Goal: Information Seeking & Learning: Learn about a topic

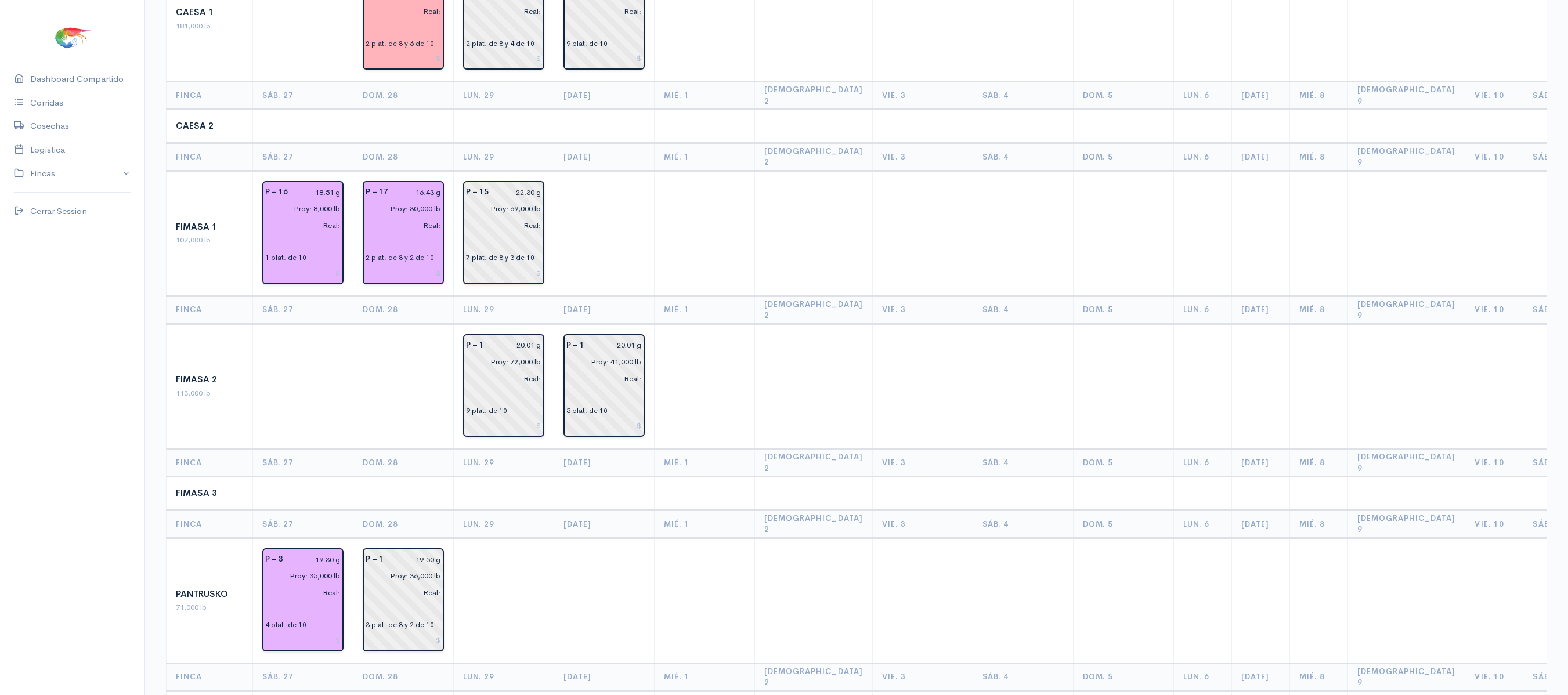
scroll to position [198, 0]
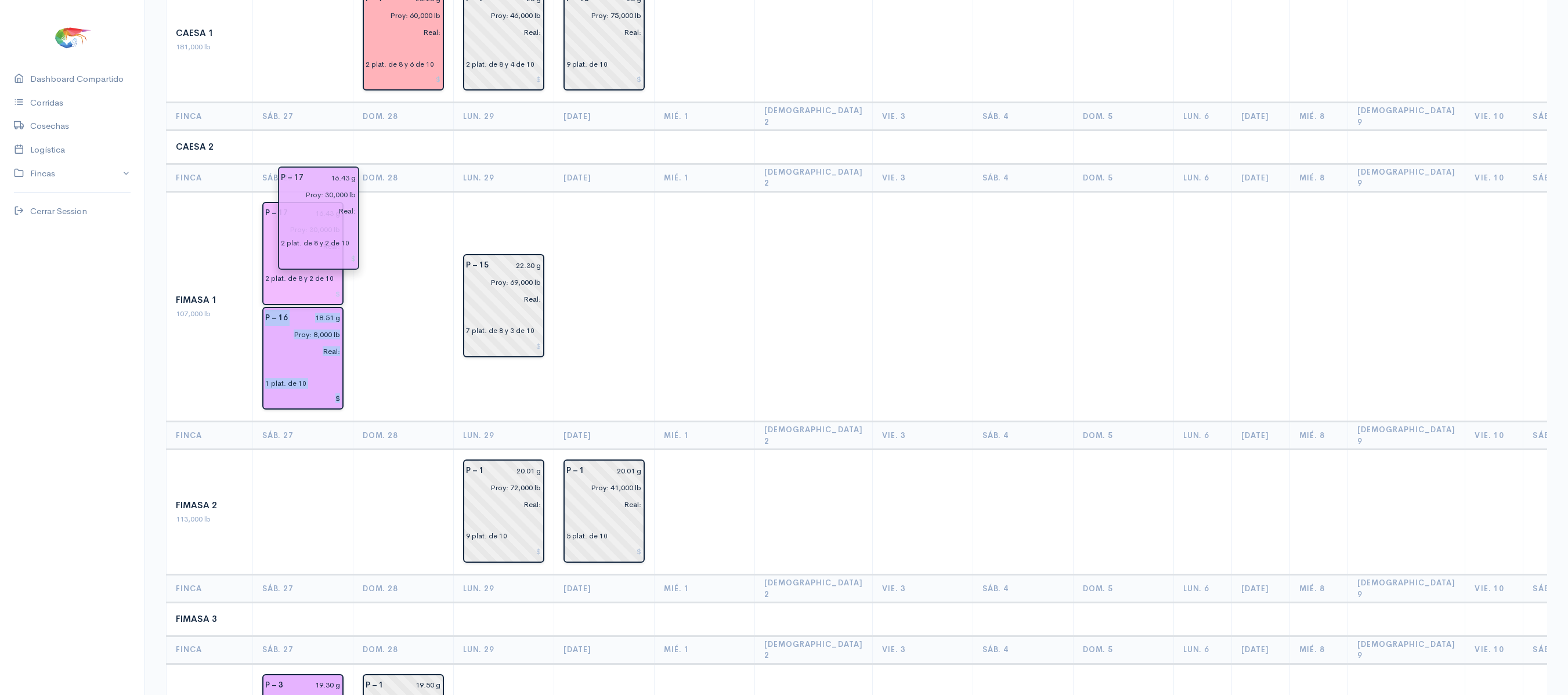
drag, startPoint x: 415, startPoint y: 256, endPoint x: 333, endPoint y: 256, distance: 82.0
click at [342, 235] on td "P – 17 16.43 g Proy: 30,000 lb Real: 2 plat. de 8 y 2 de 10 P – 16 18.51 g Proy…" at bounding box center [303, 307] width 100 height 230
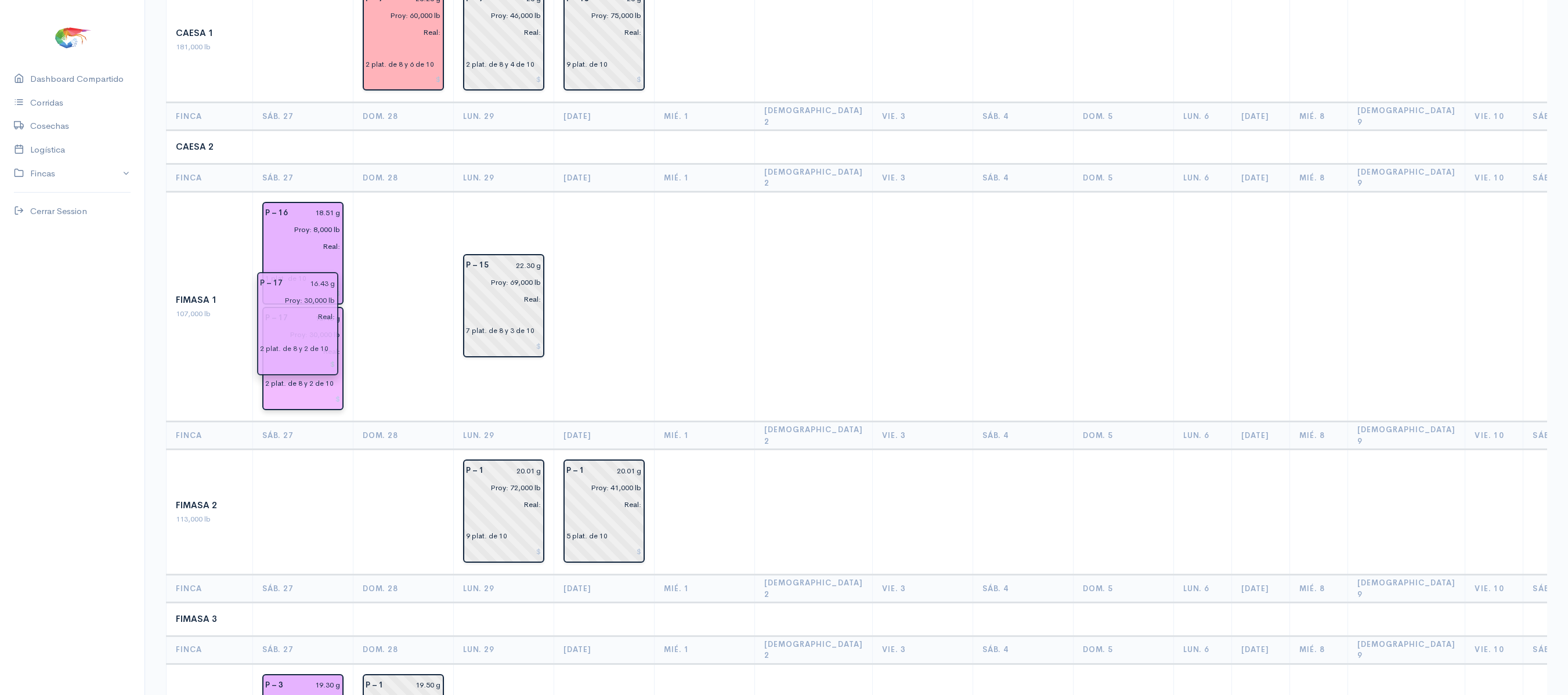
drag, startPoint x: 301, startPoint y: 228, endPoint x: 296, endPoint y: 334, distance: 106.1
click at [348, 295] on td "P – 16 18.51 g Proy: 8,000 lb Real: 1 plat. de 10 P – 17 16.43 g Proy: 30,000 l…" at bounding box center [303, 307] width 100 height 230
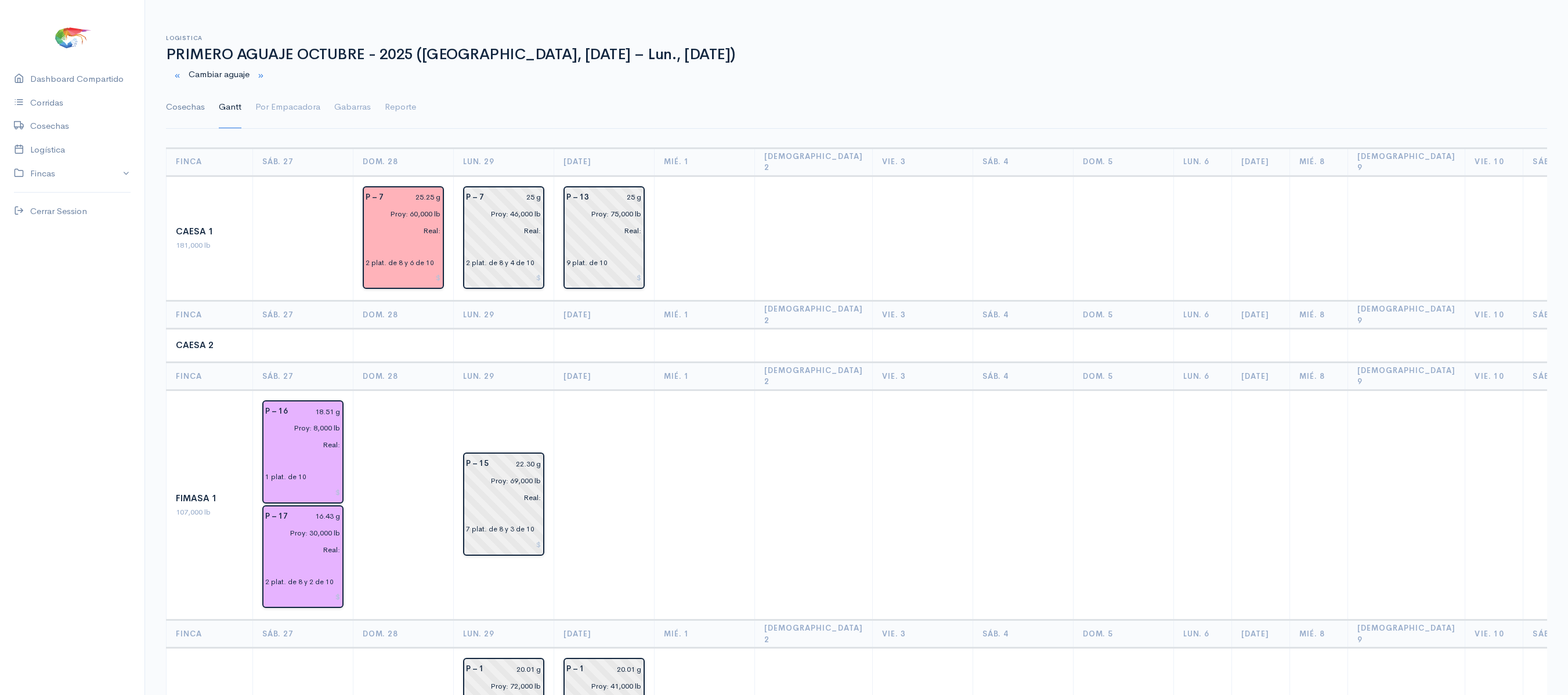
click at [176, 93] on link "Cosechas" at bounding box center [185, 107] width 39 height 41
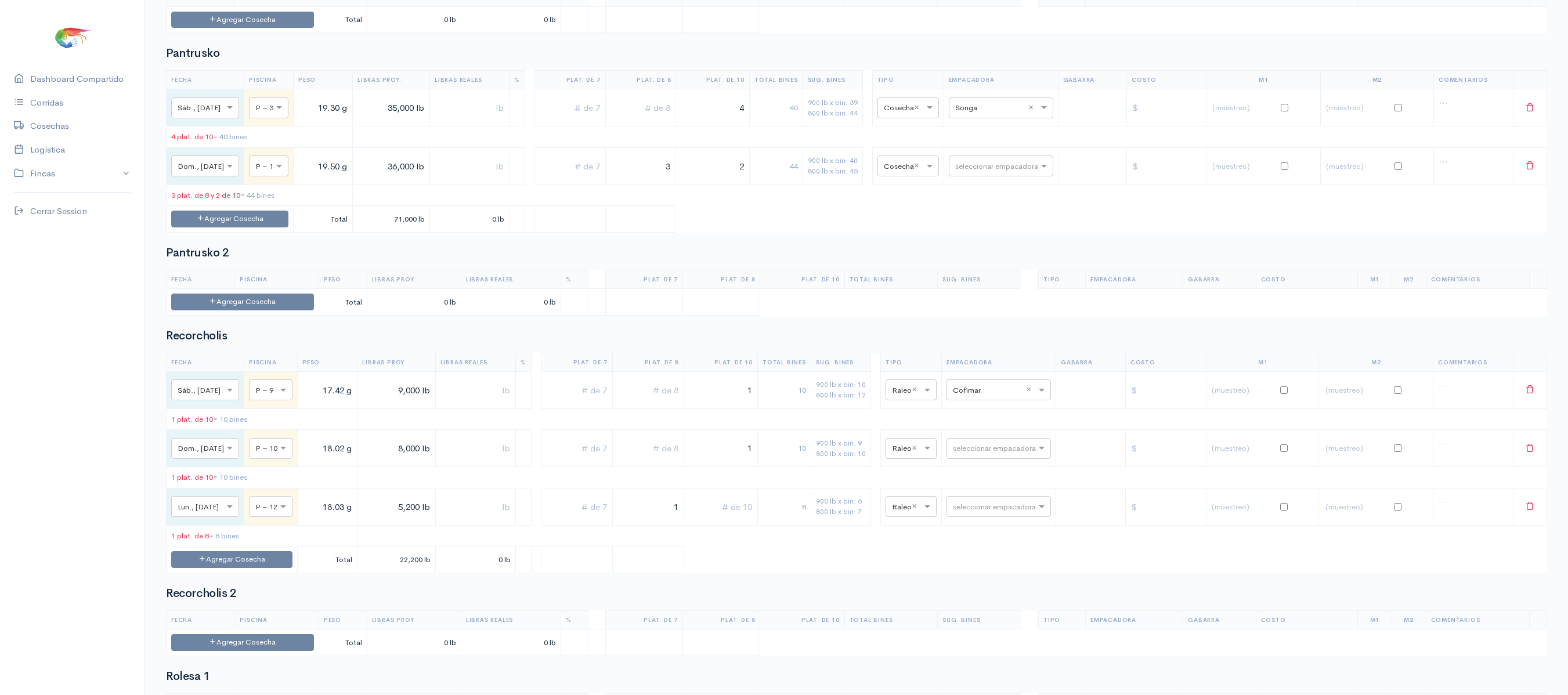
scroll to position [979, 0]
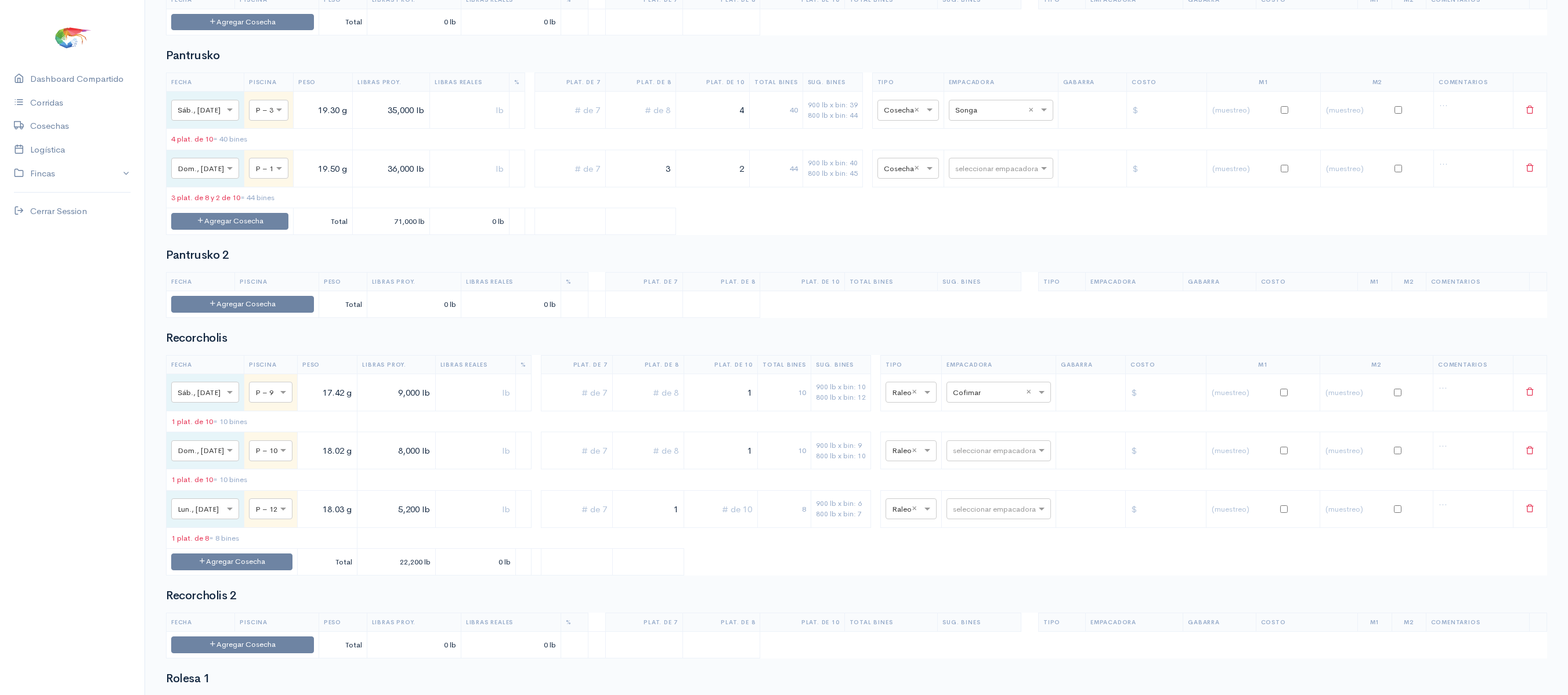
click at [992, 129] on td "seleccionar empacadora × Songa ×" at bounding box center [1000, 110] width 115 height 37
click at [992, 116] on input "text" at bounding box center [990, 110] width 71 height 13
type input "aq"
click at [995, 190] on span "Aquagold" at bounding box center [982, 190] width 39 height 11
click at [897, 187] on td "× Cosecha ×" at bounding box center [908, 168] width 72 height 37
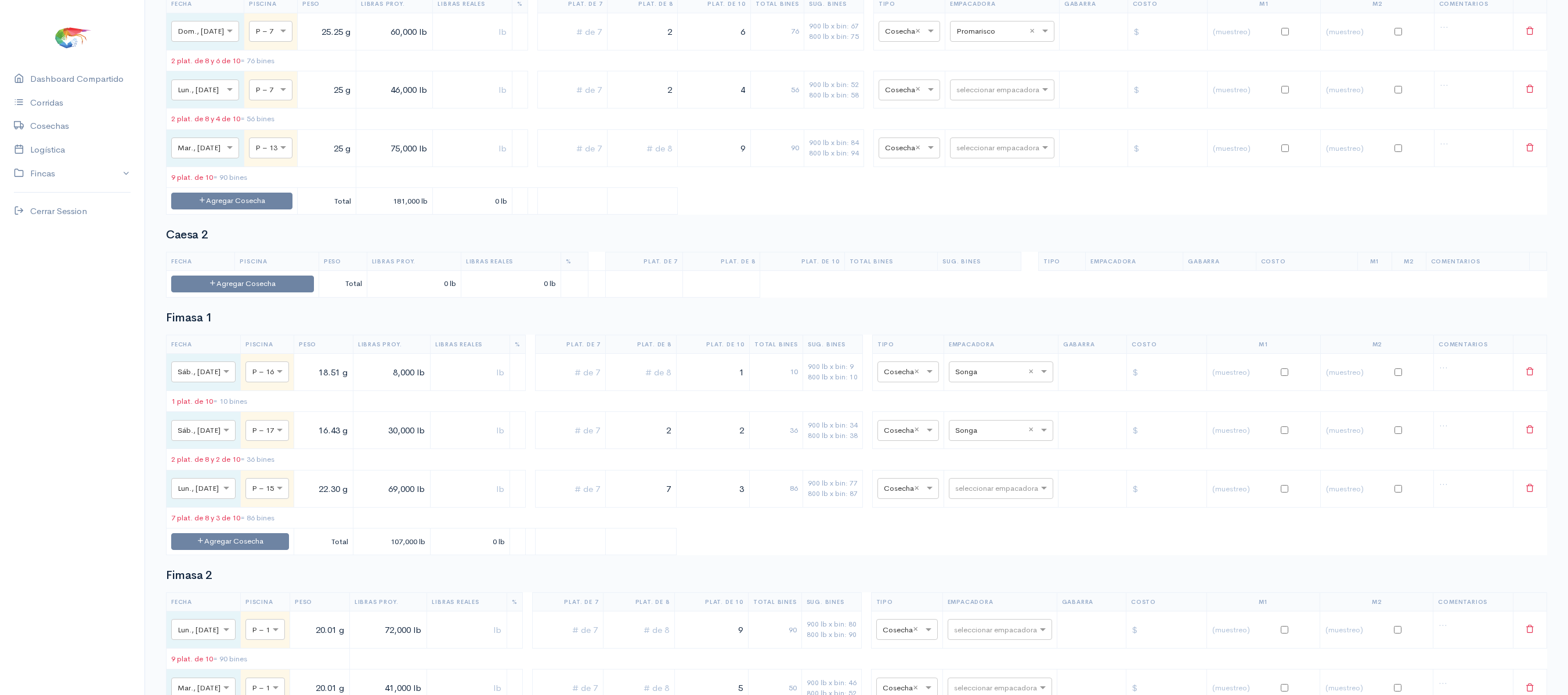
scroll to position [0, 0]
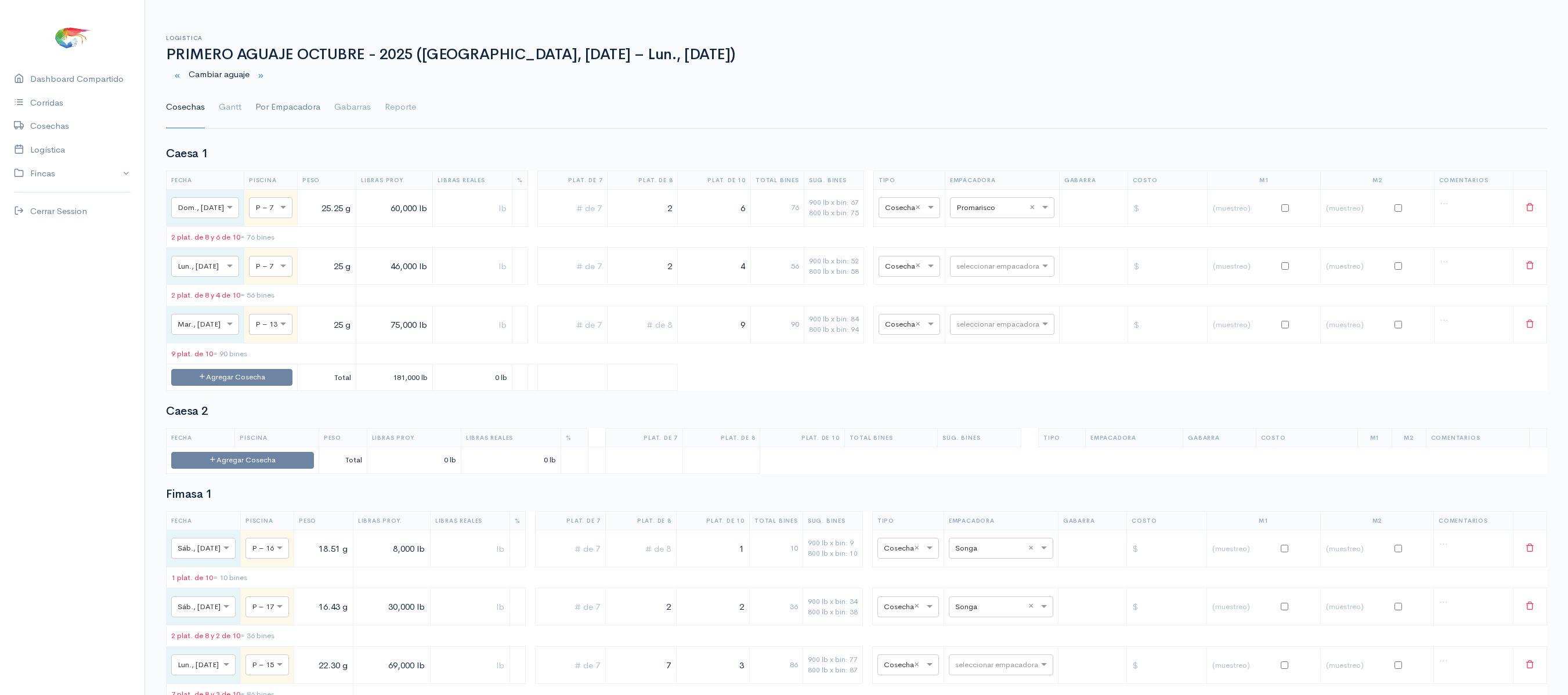
click at [258, 115] on link "Por Empacadora" at bounding box center [287, 107] width 65 height 41
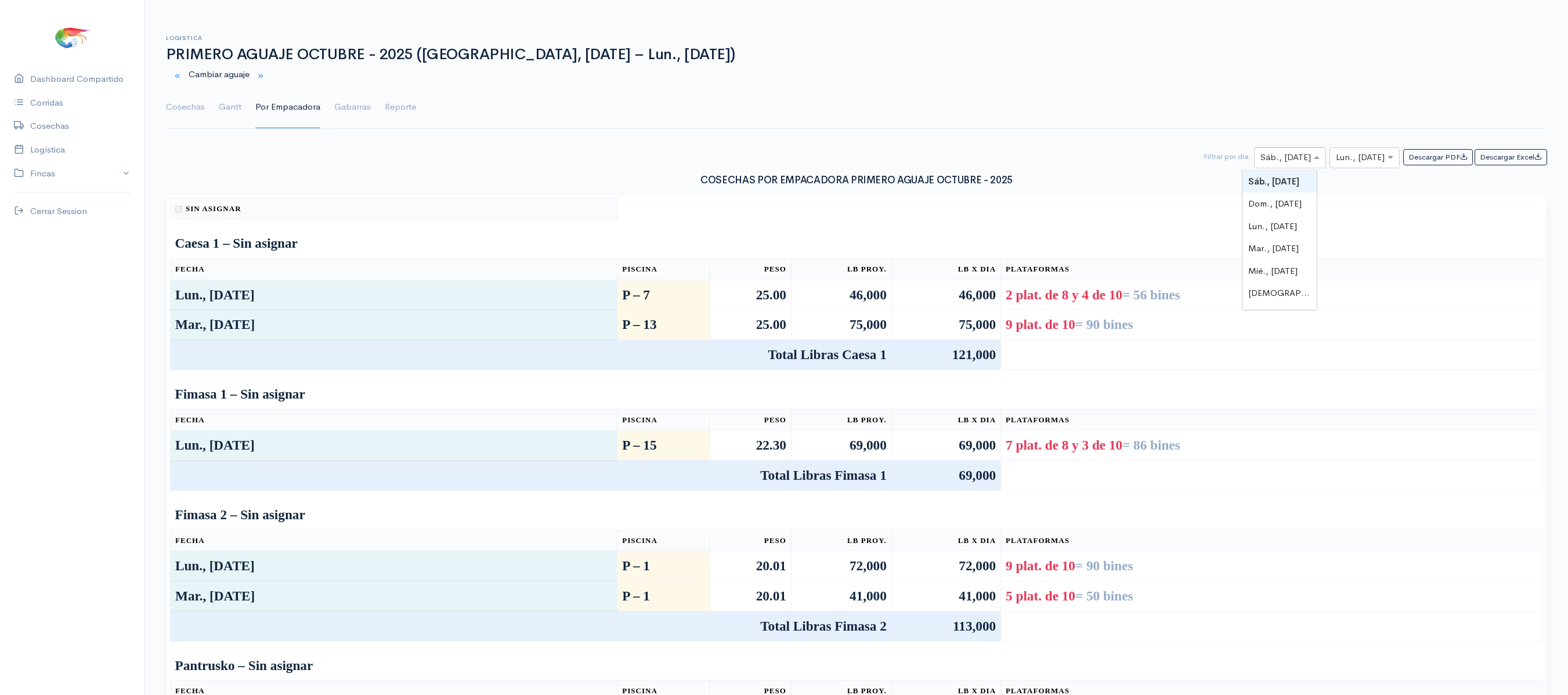
click at [1267, 165] on input "text" at bounding box center [1279, 158] width 39 height 15
type input "27"
click at [1374, 165] on div at bounding box center [1364, 158] width 69 height 15
type input "27"
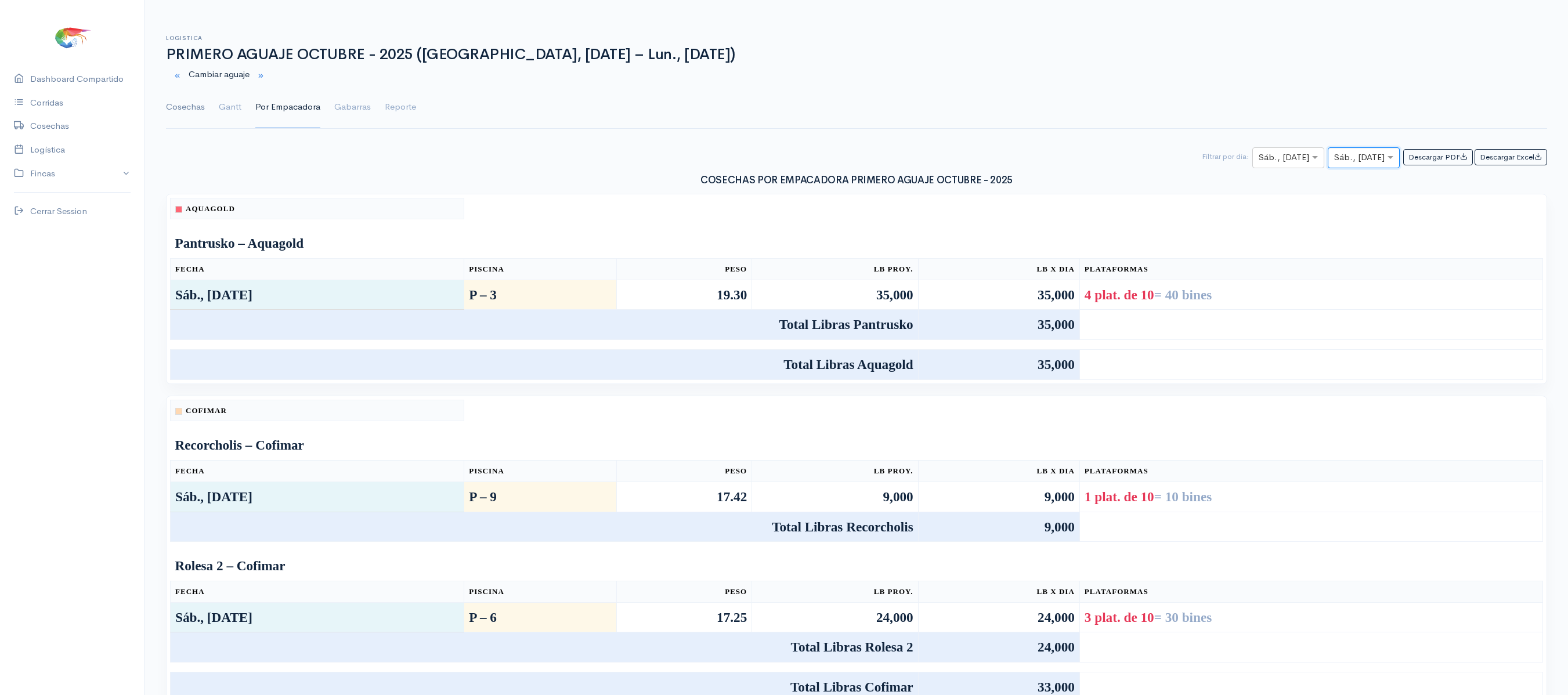
click at [178, 94] on link "Cosechas" at bounding box center [185, 107] width 39 height 41
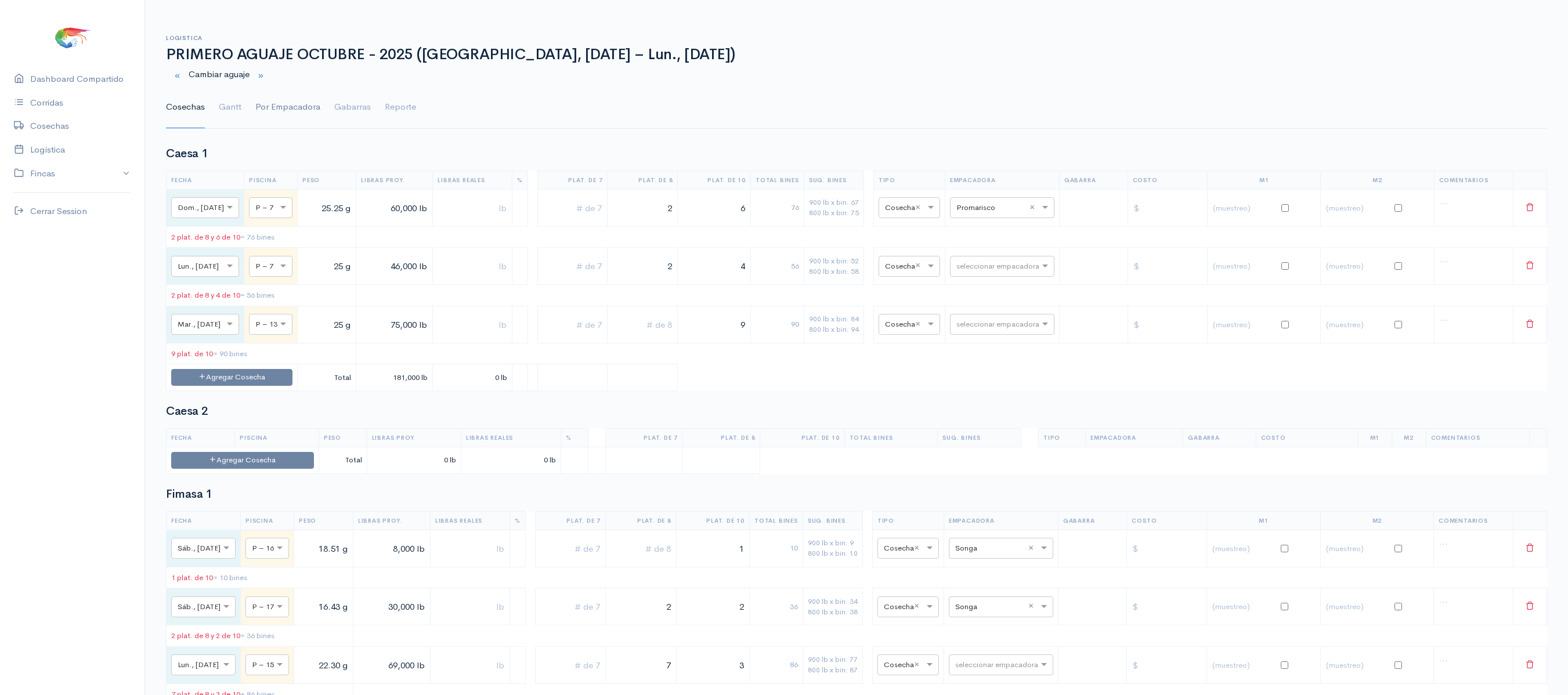
click at [274, 109] on link "Por Empacadora" at bounding box center [287, 107] width 65 height 41
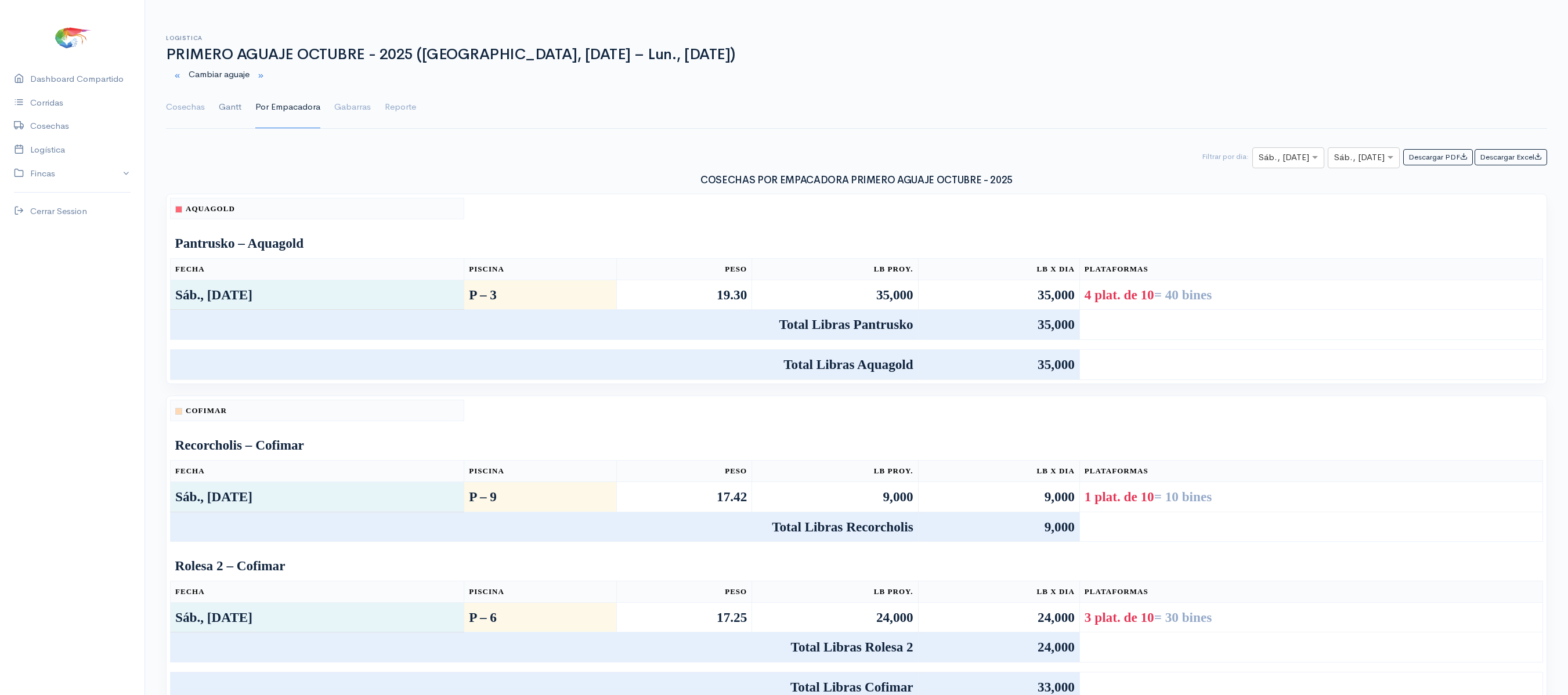
click at [240, 110] on link "Gantt" at bounding box center [230, 107] width 22 height 41
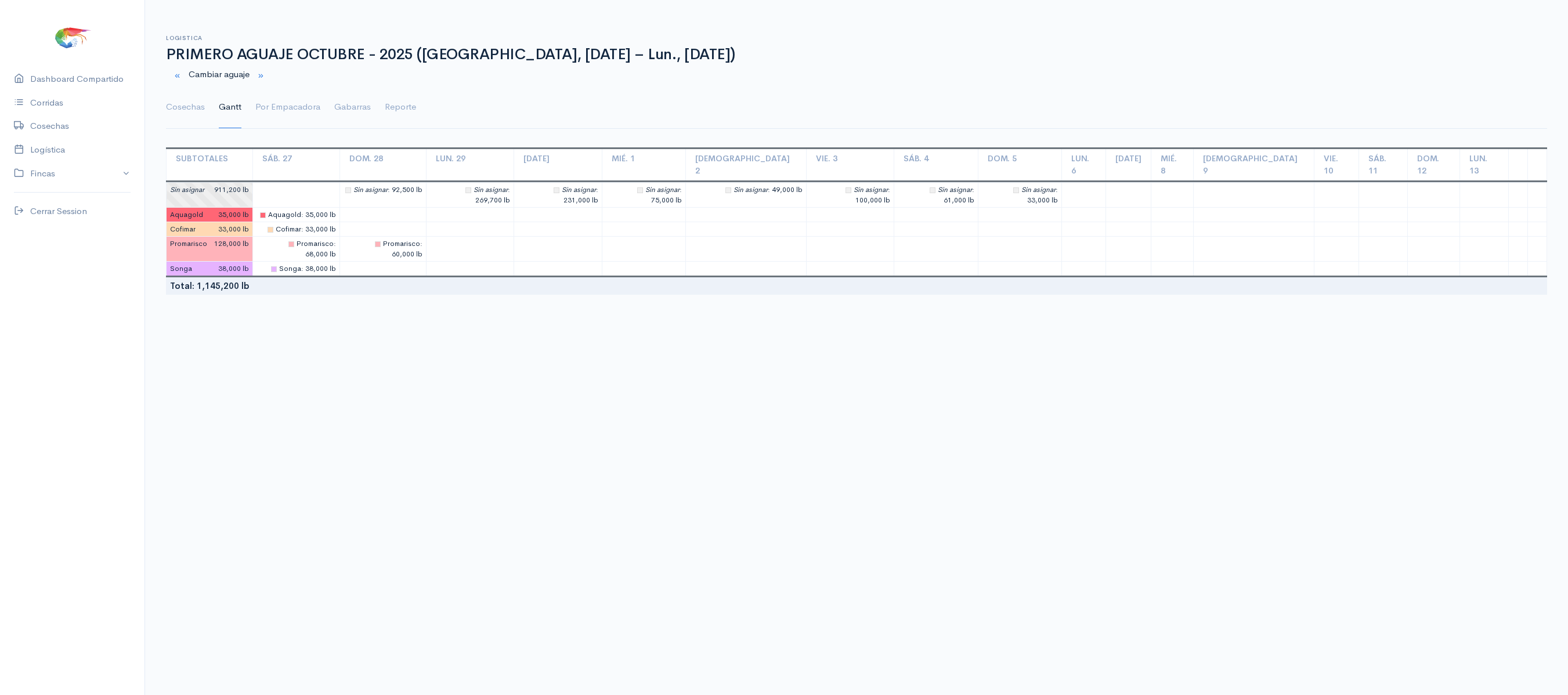
scroll to position [21, 0]
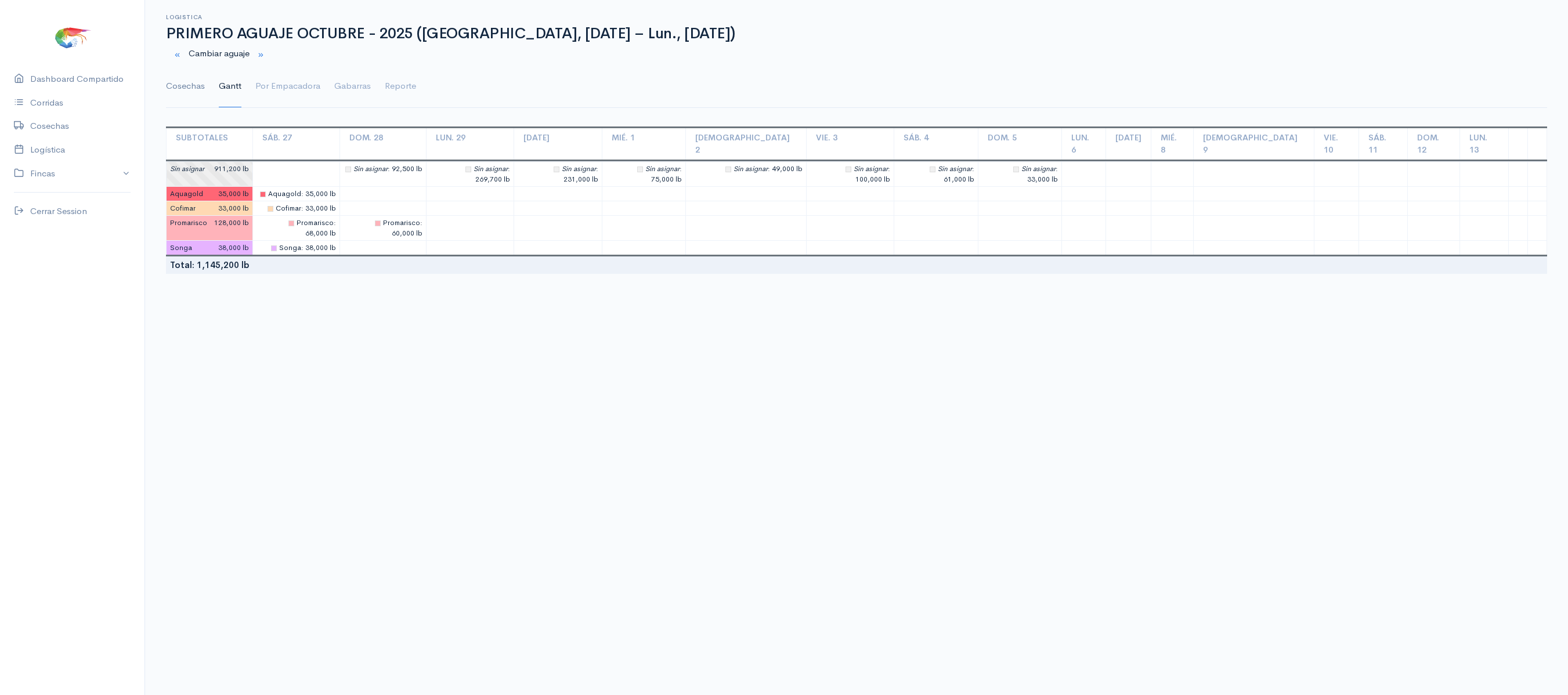
click at [202, 91] on link "Cosechas" at bounding box center [185, 86] width 39 height 41
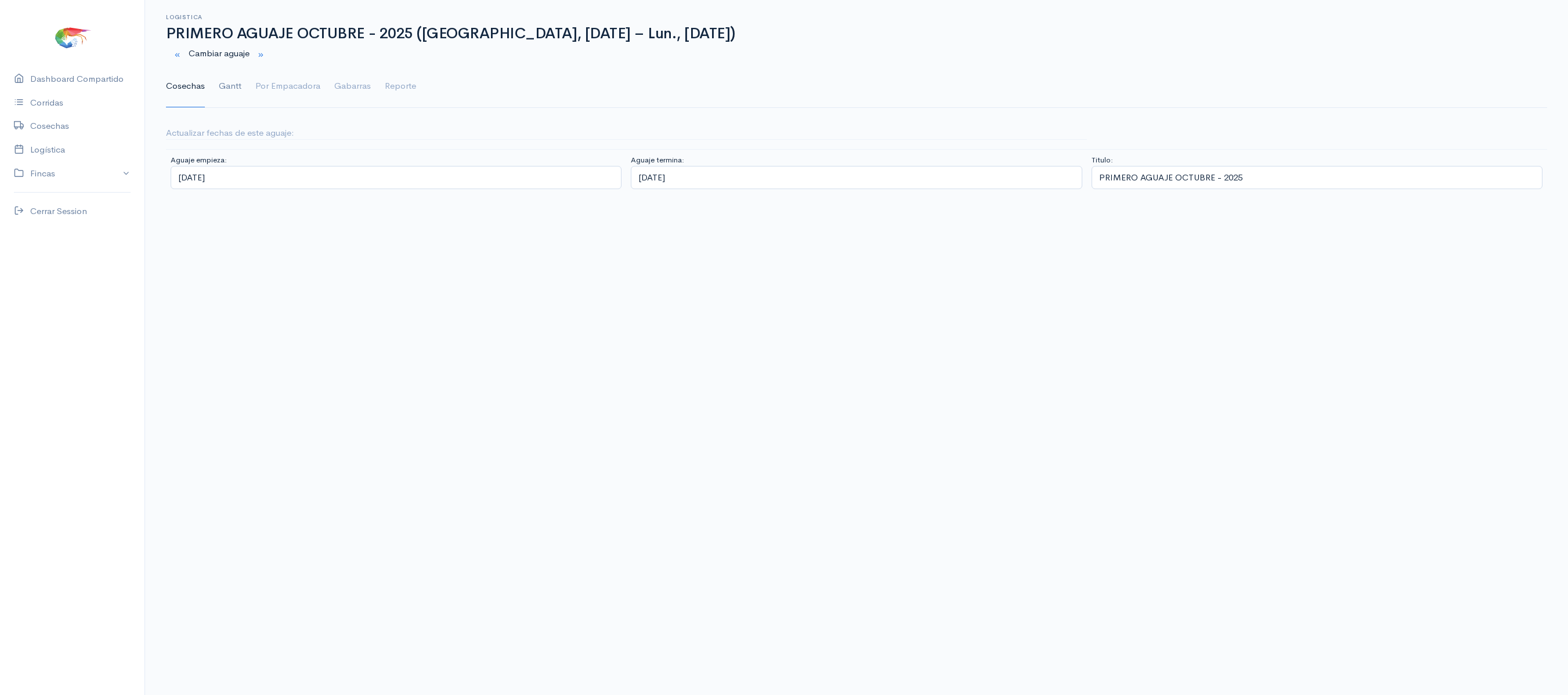
click at [238, 91] on link "Gantt" at bounding box center [230, 86] width 22 height 41
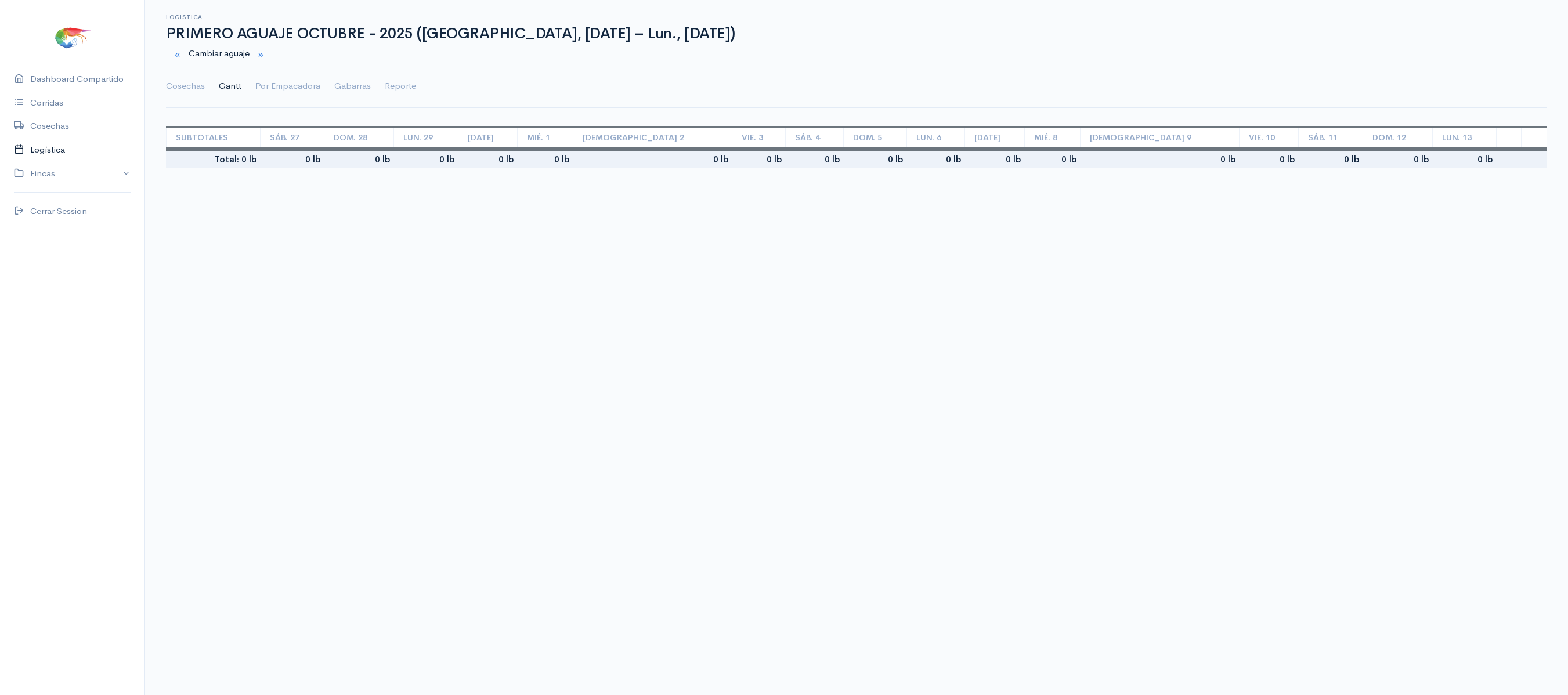
click at [58, 151] on link "Logística" at bounding box center [72, 150] width 145 height 24
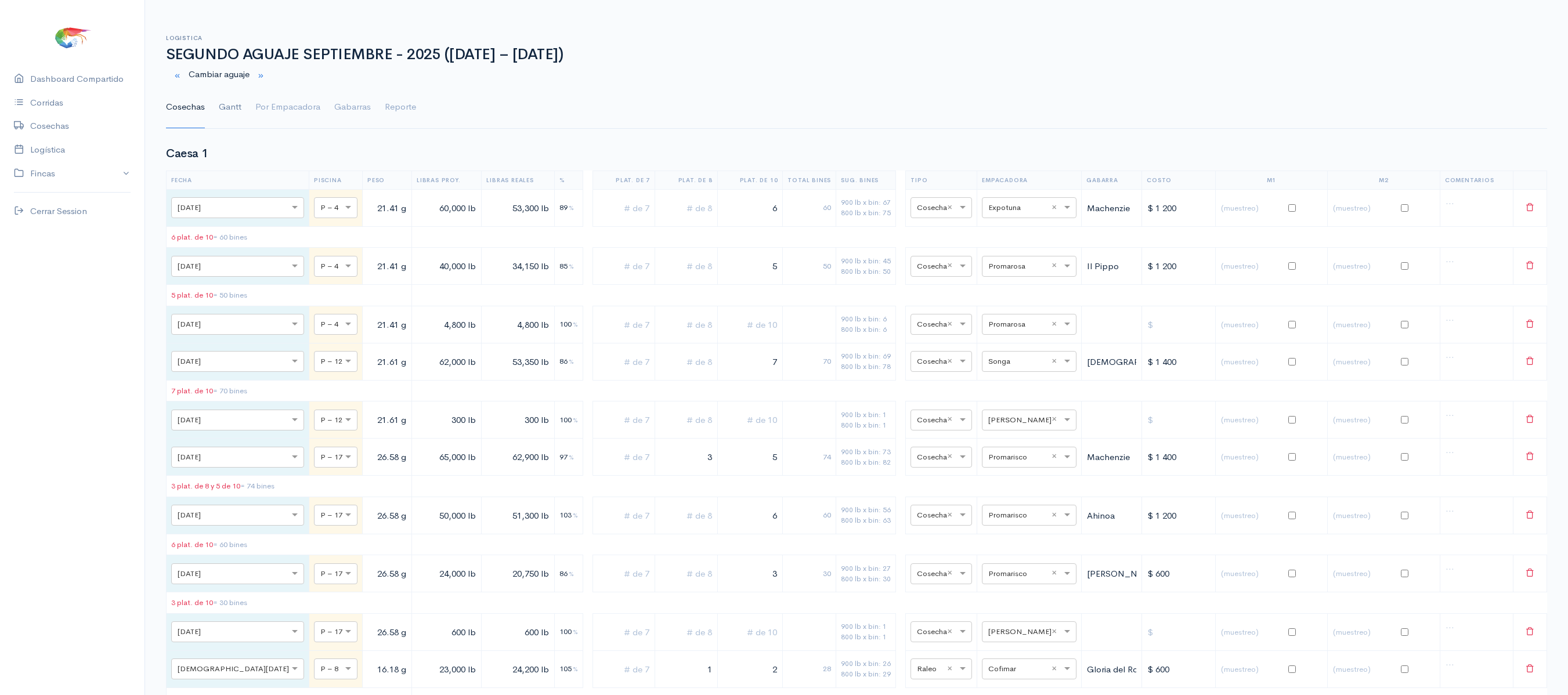
click at [238, 105] on link "Gantt" at bounding box center [230, 107] width 22 height 41
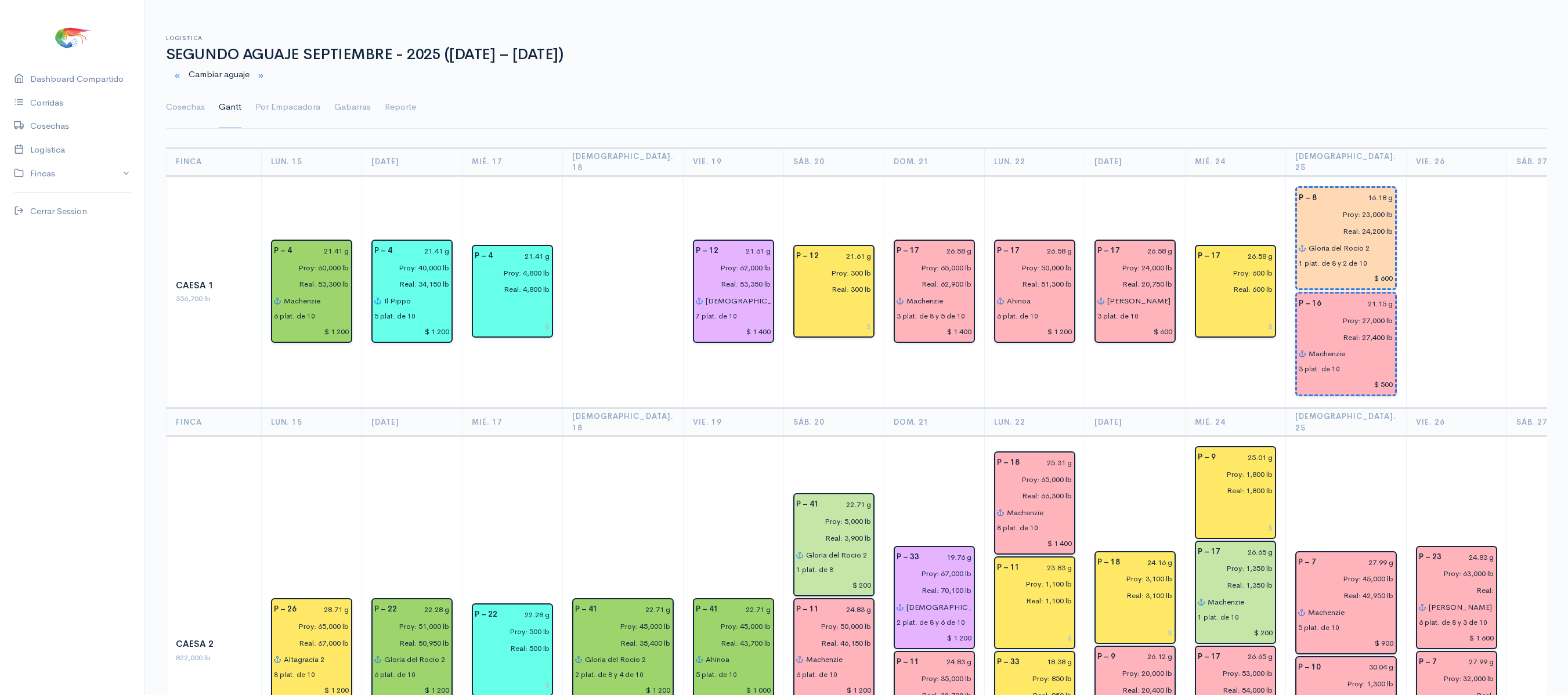
scroll to position [0, 55]
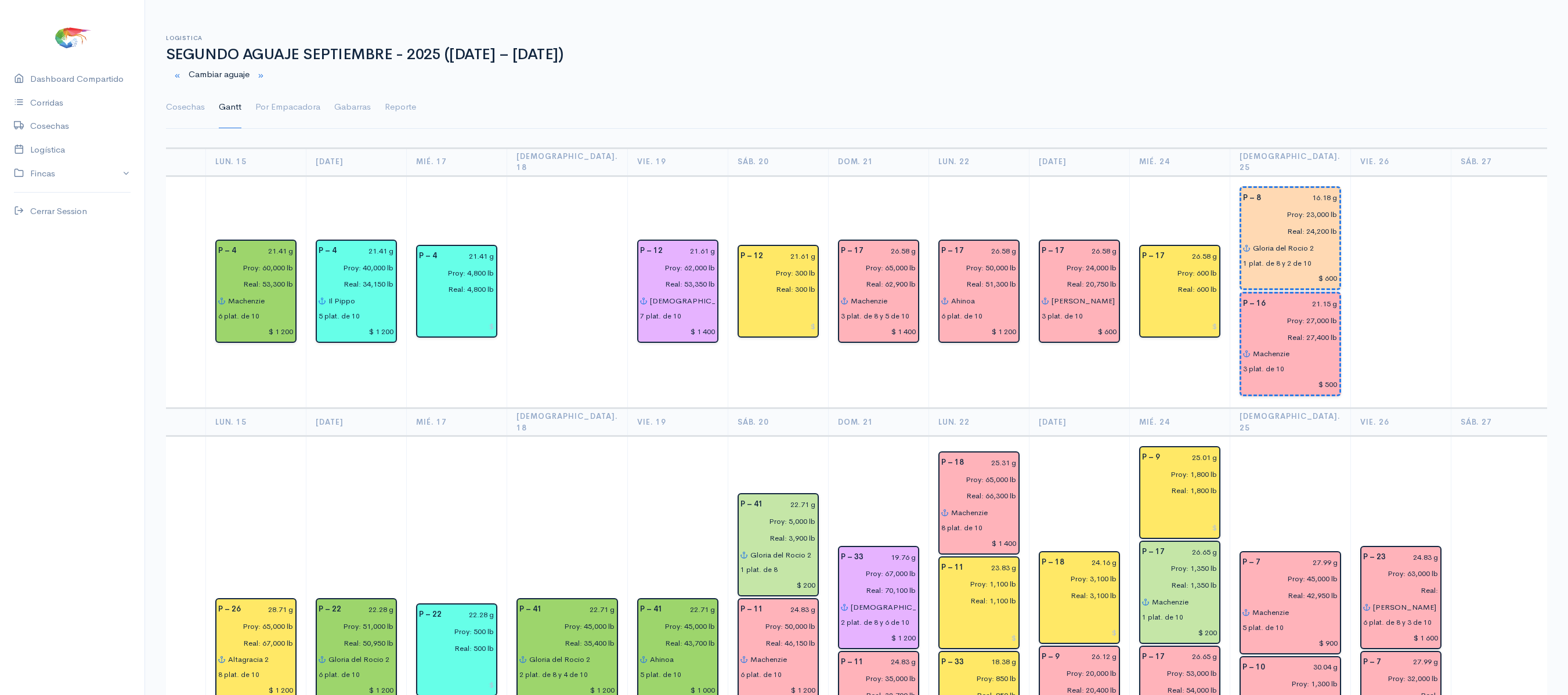
drag, startPoint x: 1449, startPoint y: 223, endPoint x: 1444, endPoint y: -78, distance: 301.0
click at [1444, 0] on html "Caesa 1 Caesa 2 Fimasa 1 Fimasa 2 Fimasa 3 Pantrusko Pantrusko 2 Recorcholis Re…" at bounding box center [784, 347] width 1568 height 695
click at [1451, 253] on td at bounding box center [1501, 292] width 100 height 233
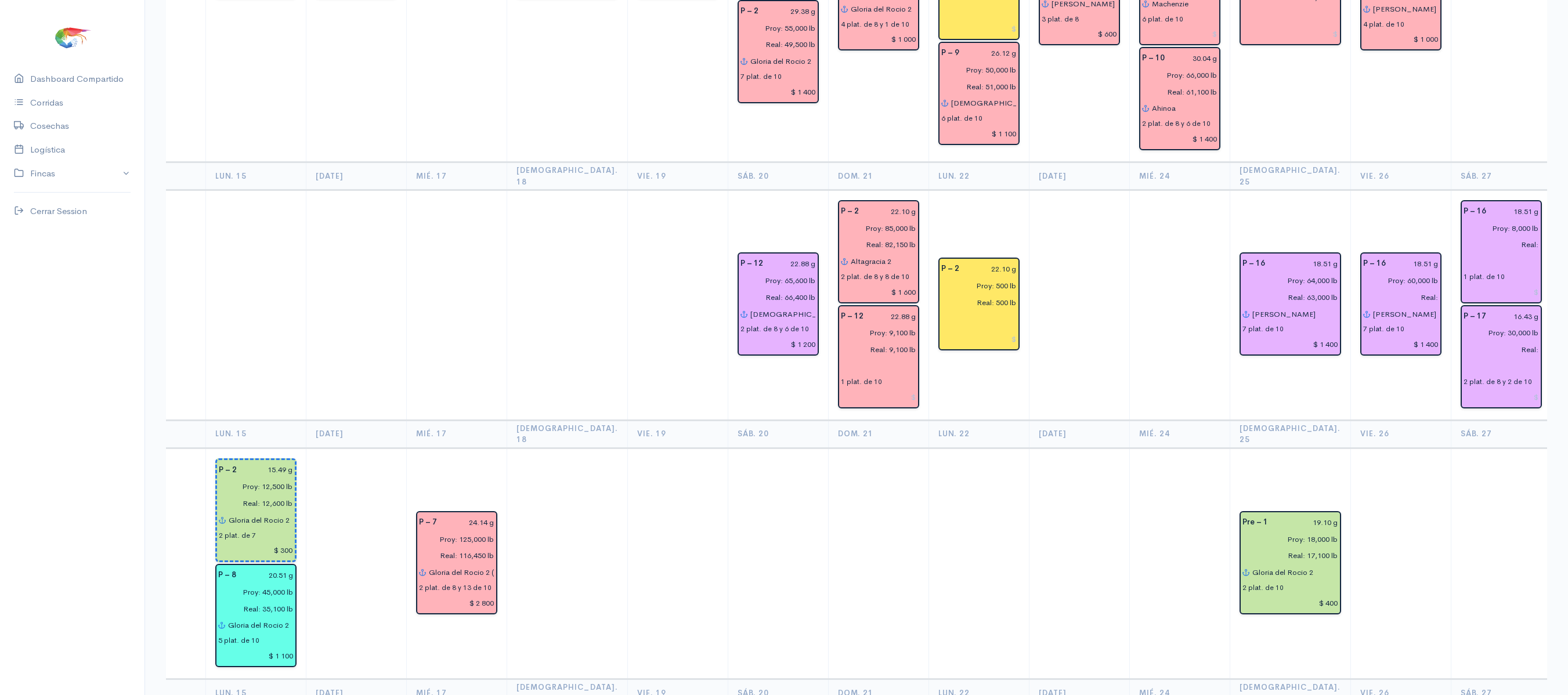
scroll to position [0, 0]
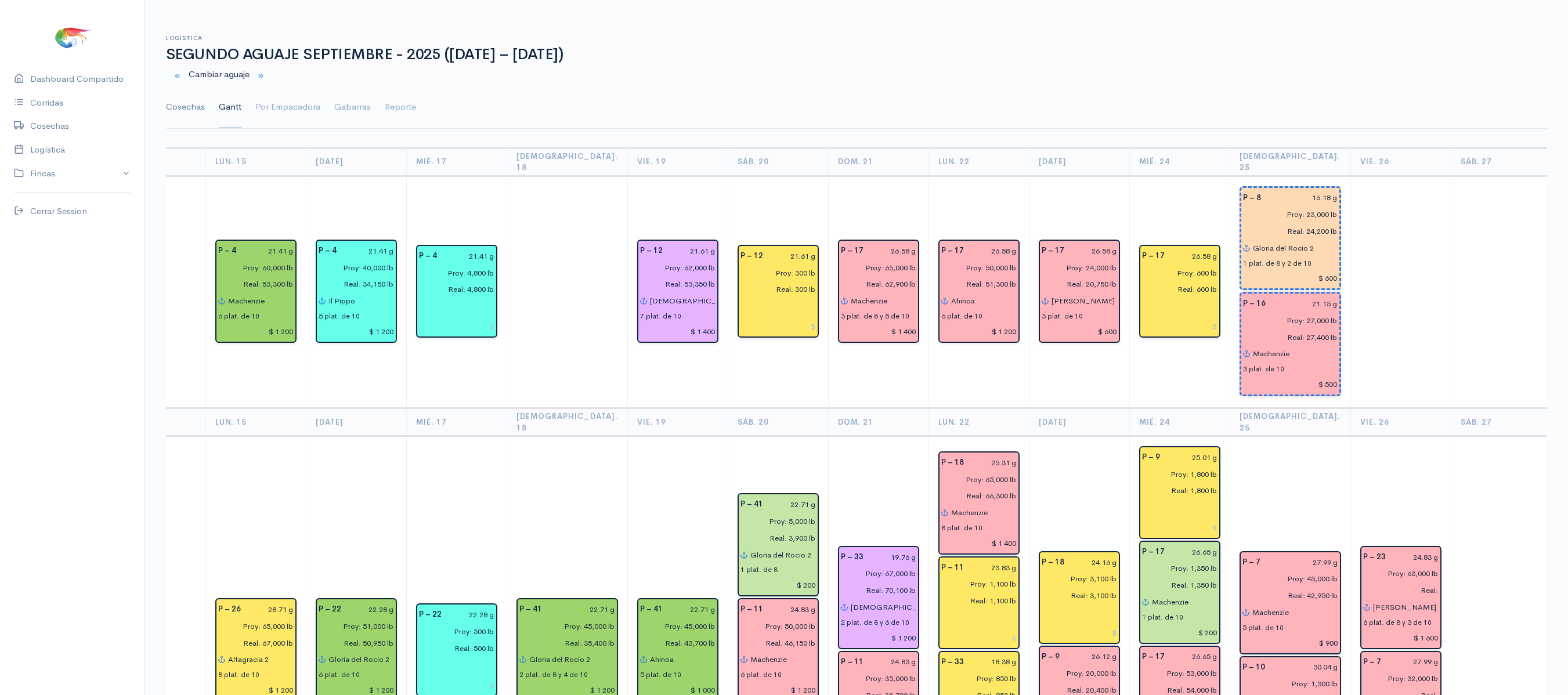
click at [204, 105] on link "Cosechas" at bounding box center [185, 107] width 39 height 41
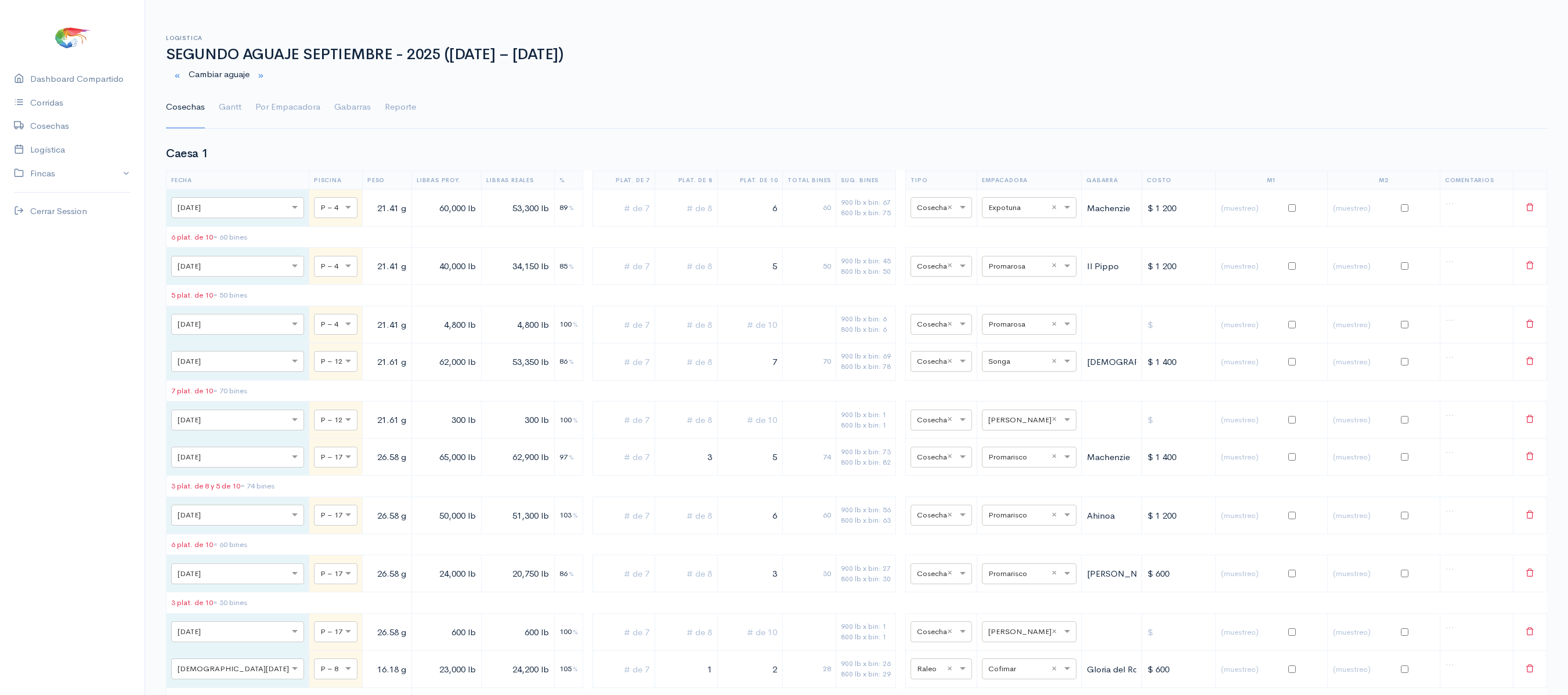
drag, startPoint x: 348, startPoint y: 447, endPoint x: 320, endPoint y: -16, distance: 463.8
click at [320, 0] on html "Caesa 1 Caesa 2 Fimasa 1 Fimasa 2 Fimasa 3 Pantrusko Pantrusko 2 Recorcholis Re…" at bounding box center [784, 347] width 1568 height 695
click at [592, 222] on td at bounding box center [623, 207] width 63 height 37
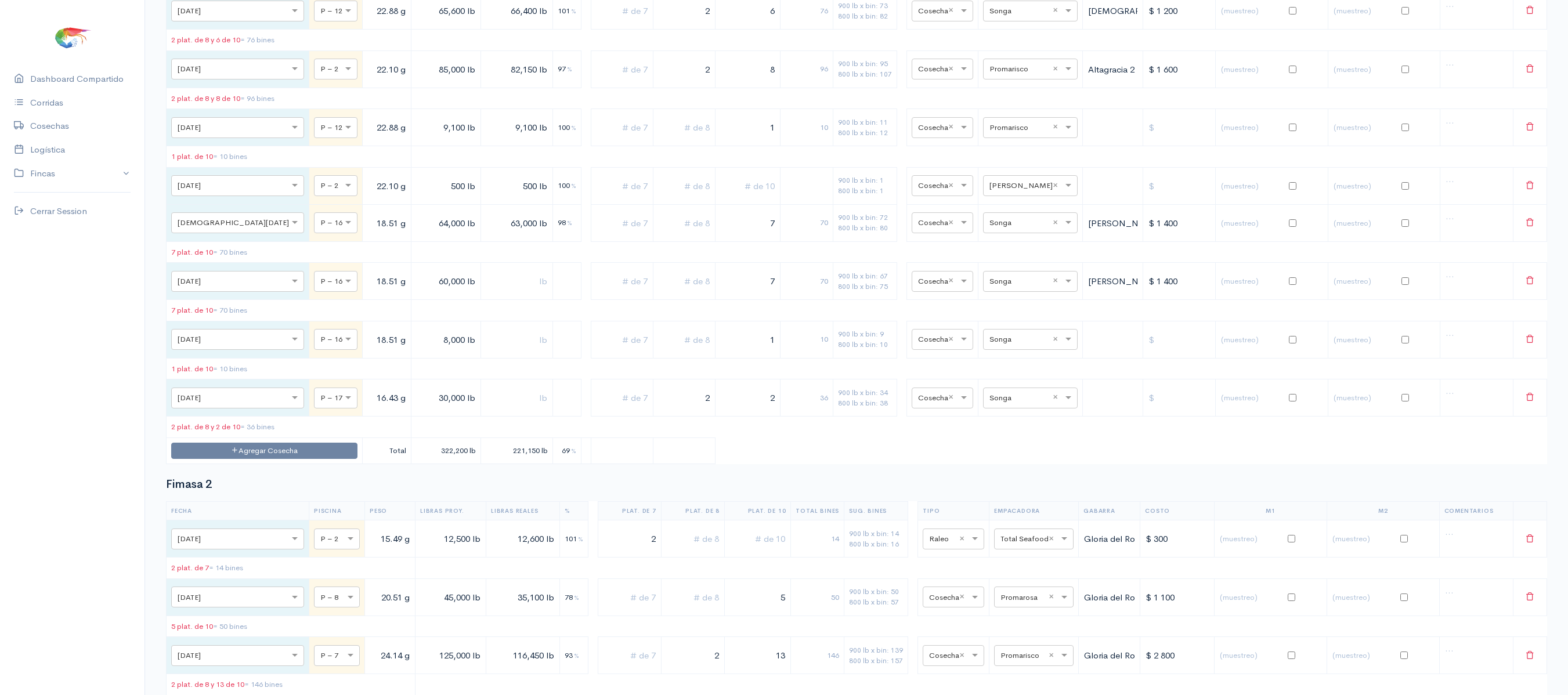
scroll to position [2215, 0]
click at [1000, 344] on input "text" at bounding box center [1019, 338] width 61 height 13
type input "co"
click at [1019, 456] on span "Cofimar" at bounding box center [1010, 459] width 31 height 11
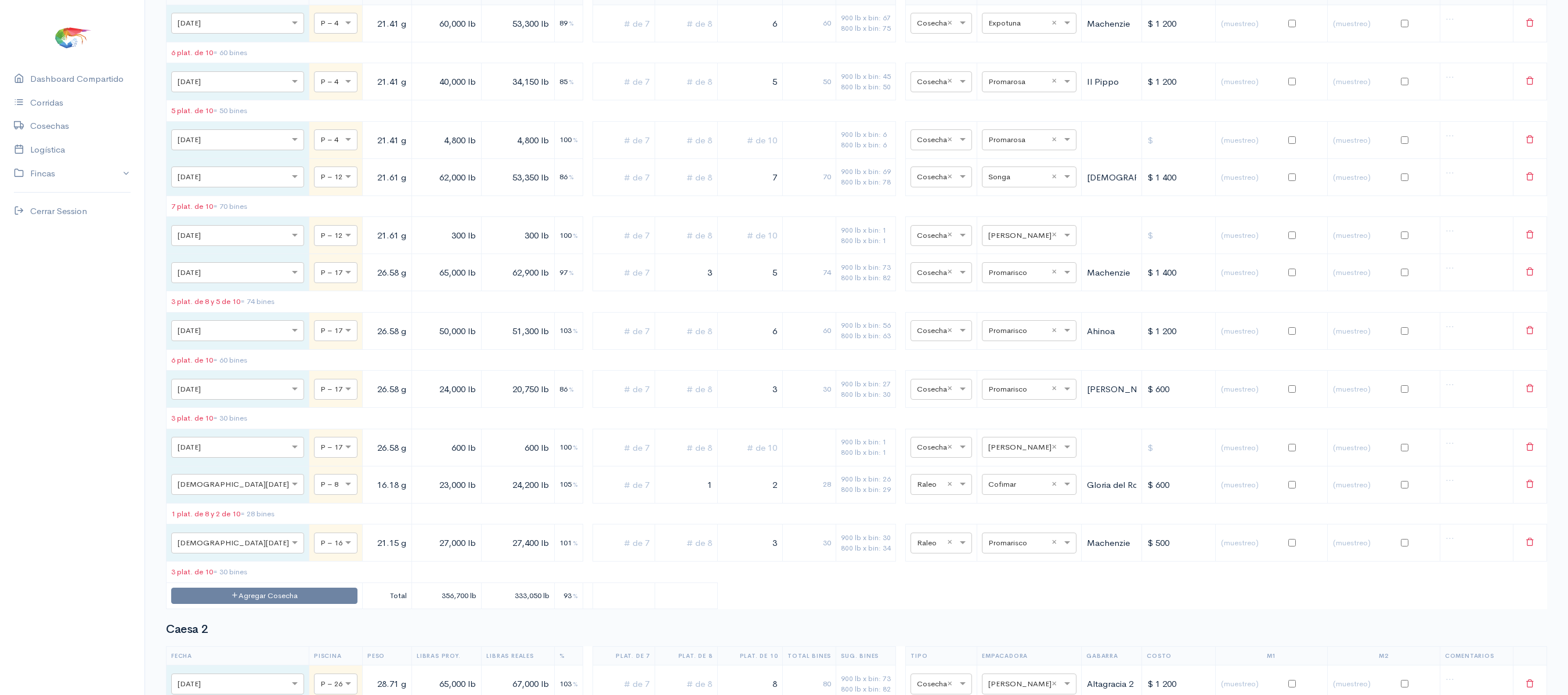
scroll to position [0, 0]
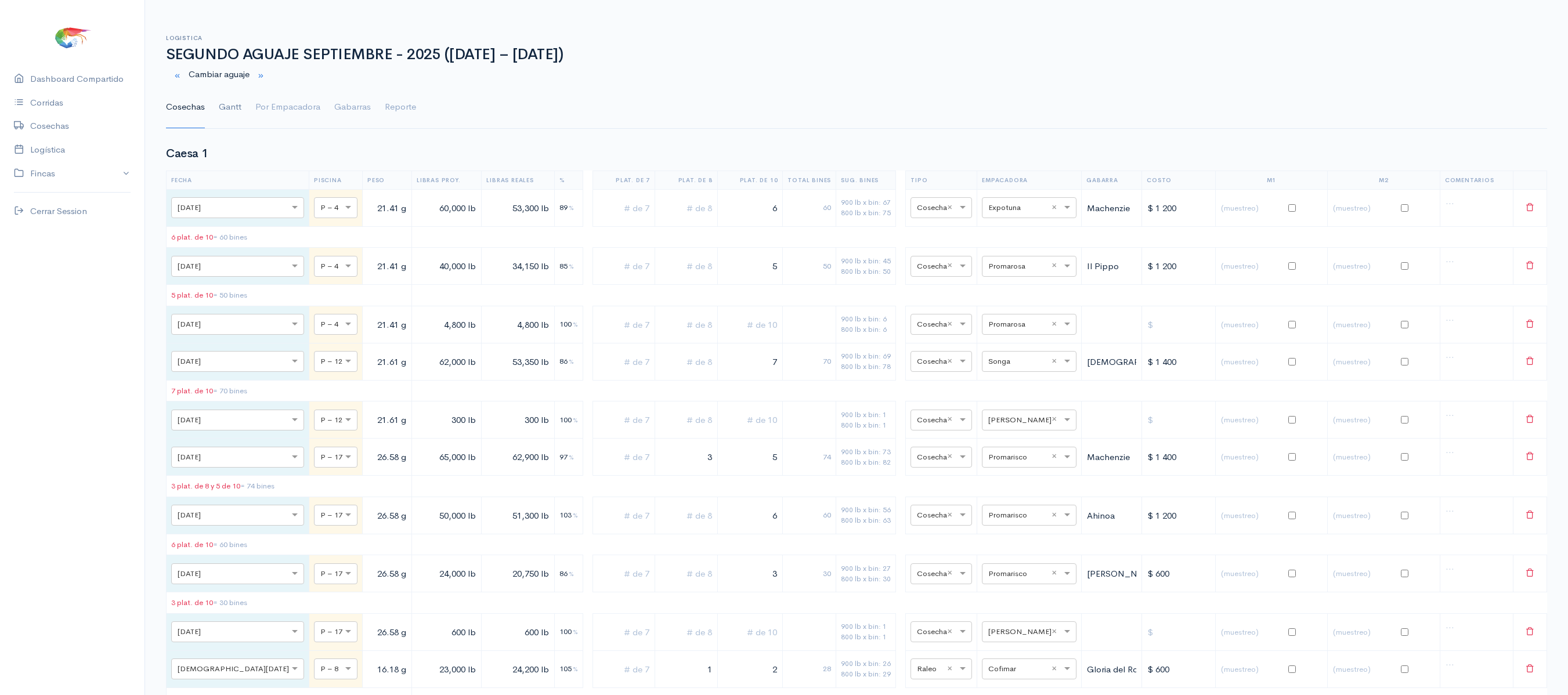
click at [224, 108] on link "Gantt" at bounding box center [230, 107] width 22 height 41
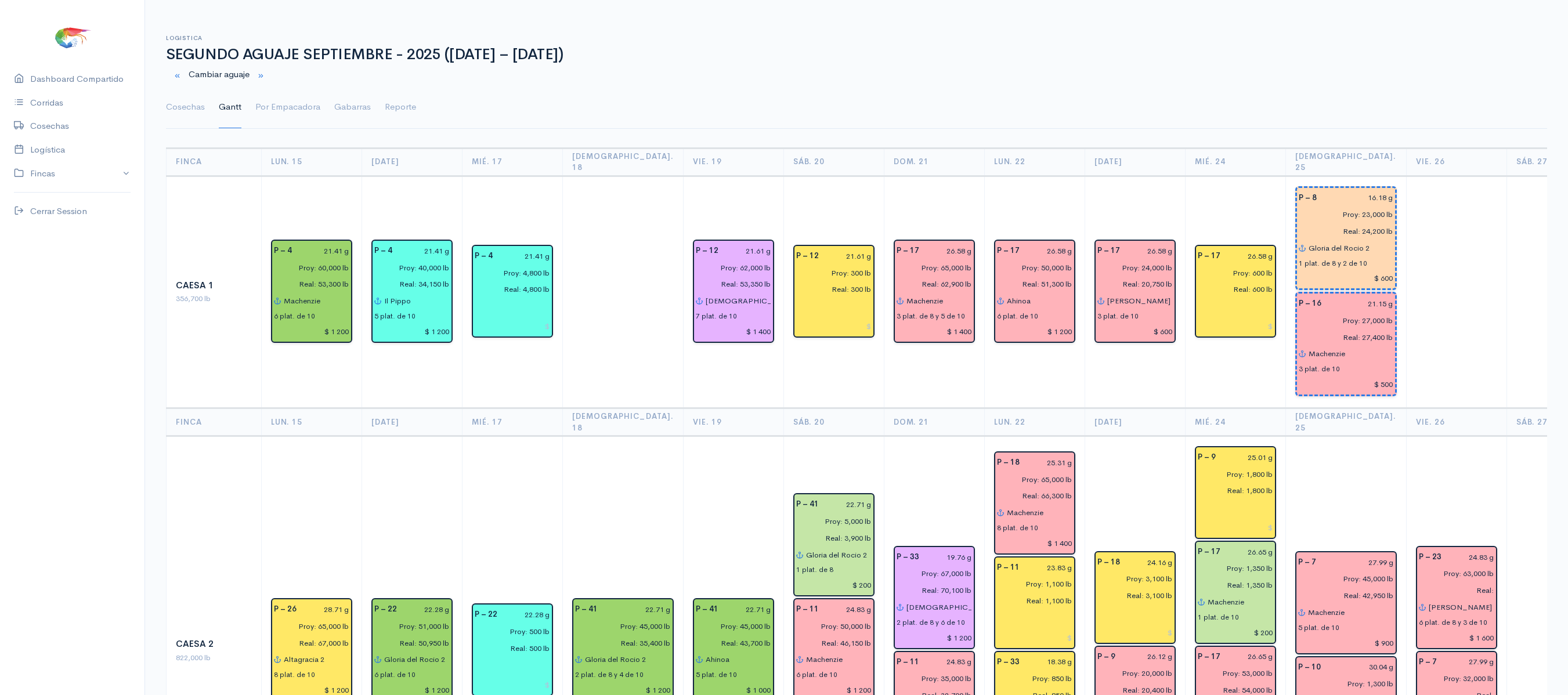
scroll to position [0, 55]
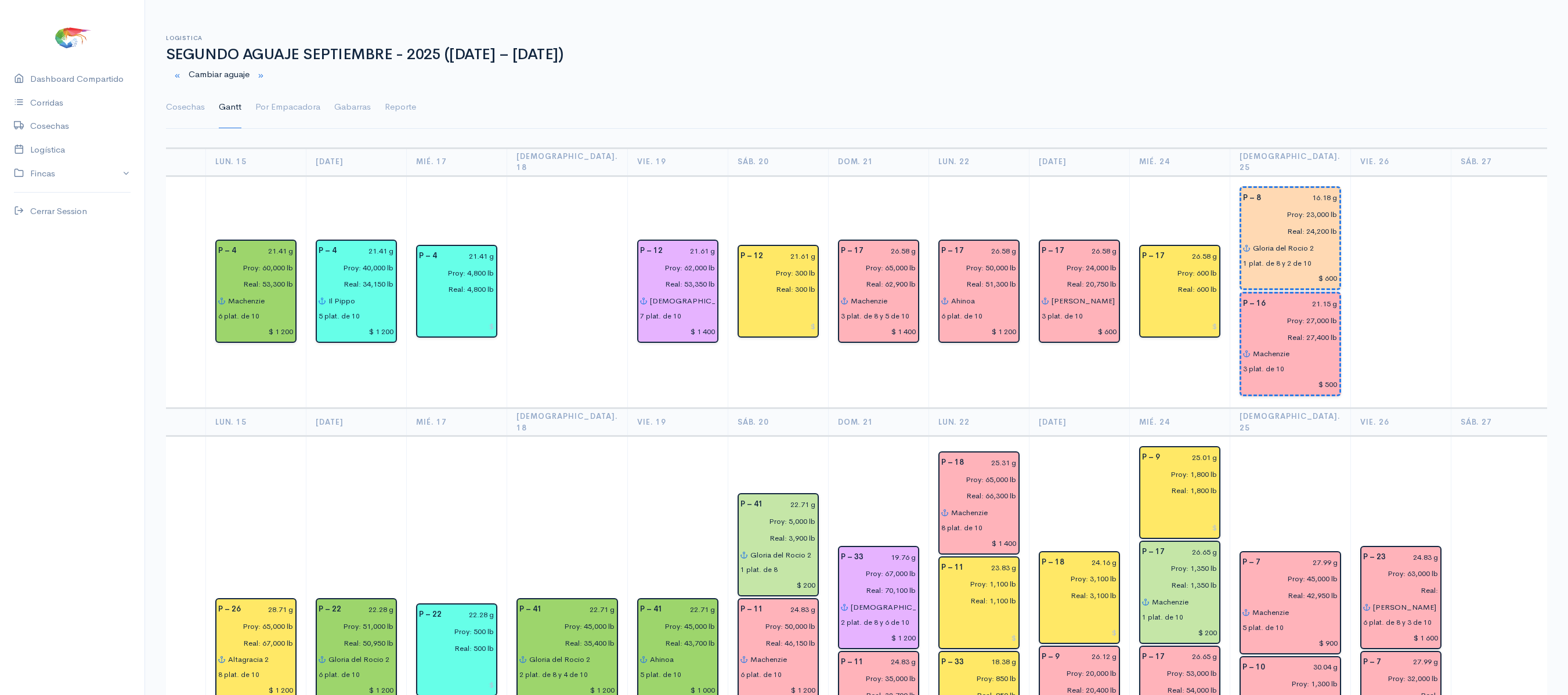
drag, startPoint x: 1385, startPoint y: 385, endPoint x: 1298, endPoint y: -141, distance: 533.1
click at [1298, 0] on html "Caesa 1 Caesa 2 Fimasa 1 Fimasa 2 Fimasa 3 Pantrusko Pantrusko 2 Recorcholis Re…" at bounding box center [784, 347] width 1568 height 695
click at [1465, 351] on td at bounding box center [1501, 292] width 100 height 233
drag, startPoint x: 1465, startPoint y: 351, endPoint x: 1453, endPoint y: -141, distance: 492.1
click at [1453, 0] on html "Caesa 1 Caesa 2 Fimasa 1 Fimasa 2 Fimasa 3 Pantrusko Pantrusko 2 Recorcholis Re…" at bounding box center [784, 347] width 1568 height 695
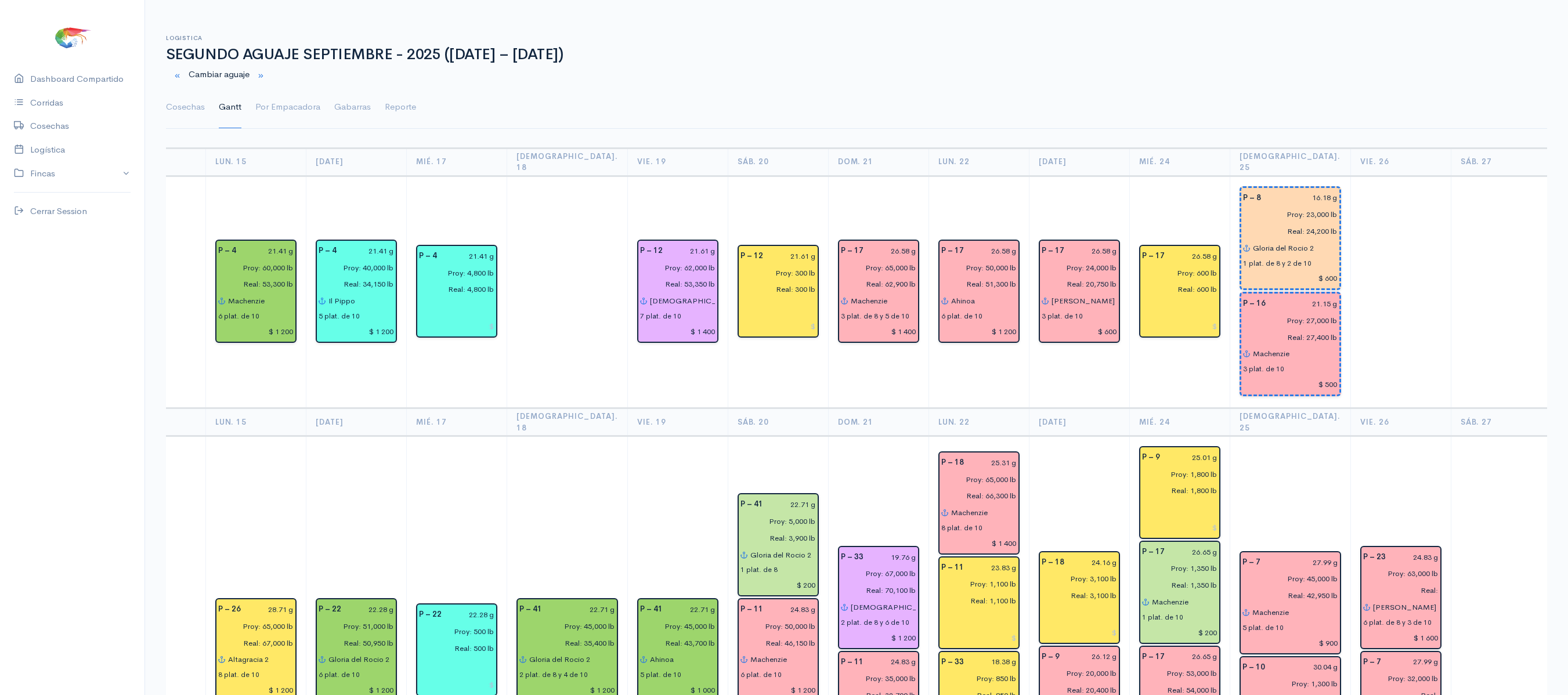
click at [1395, 322] on td at bounding box center [1400, 292] width 100 height 233
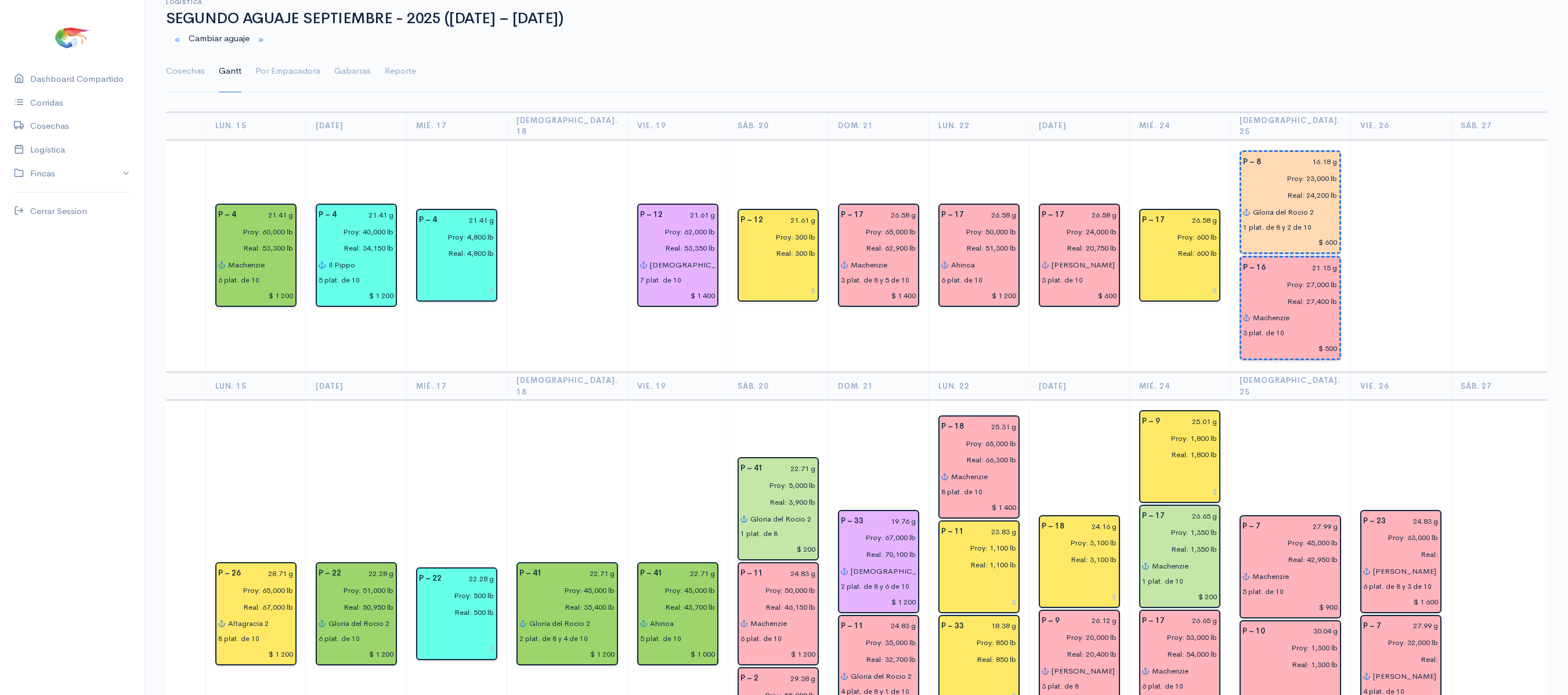
scroll to position [0, 0]
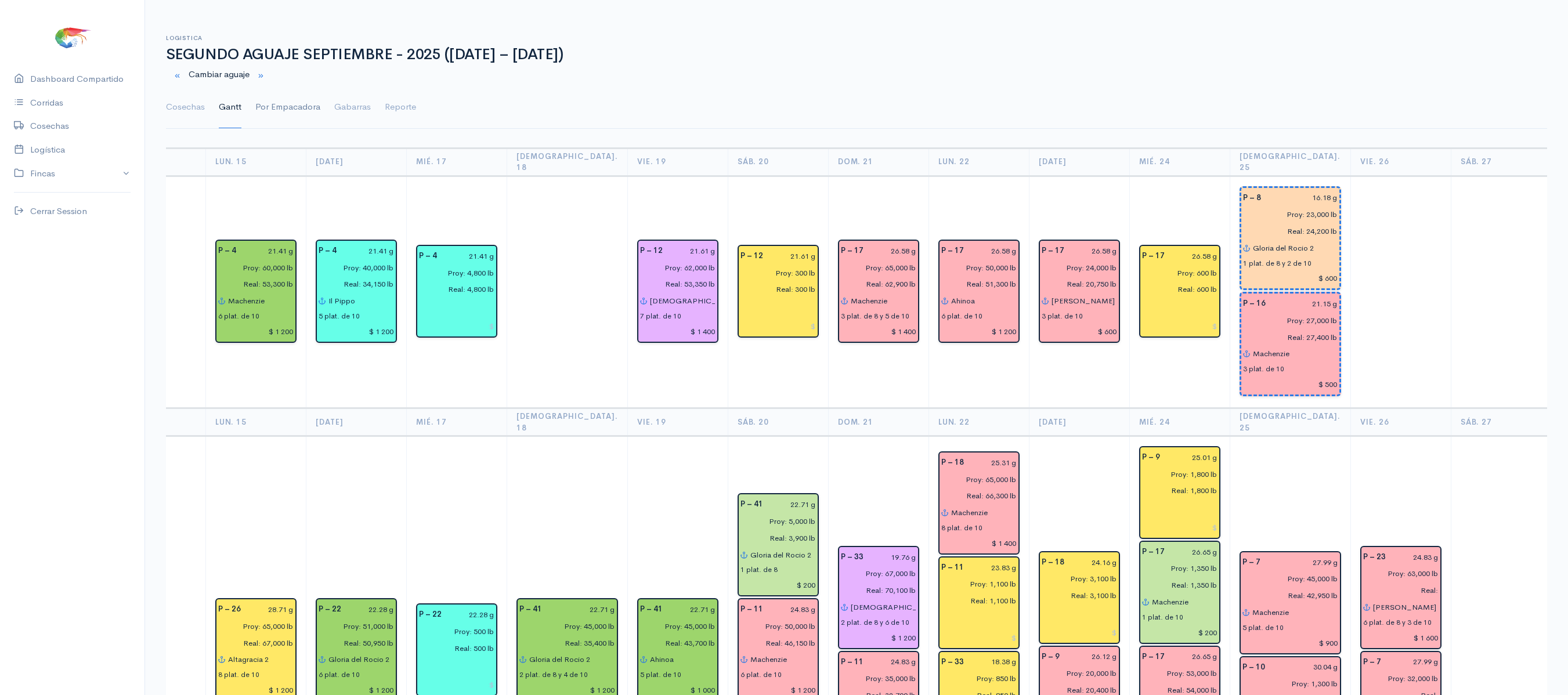
click at [287, 108] on link "Por Empacadora" at bounding box center [287, 107] width 65 height 41
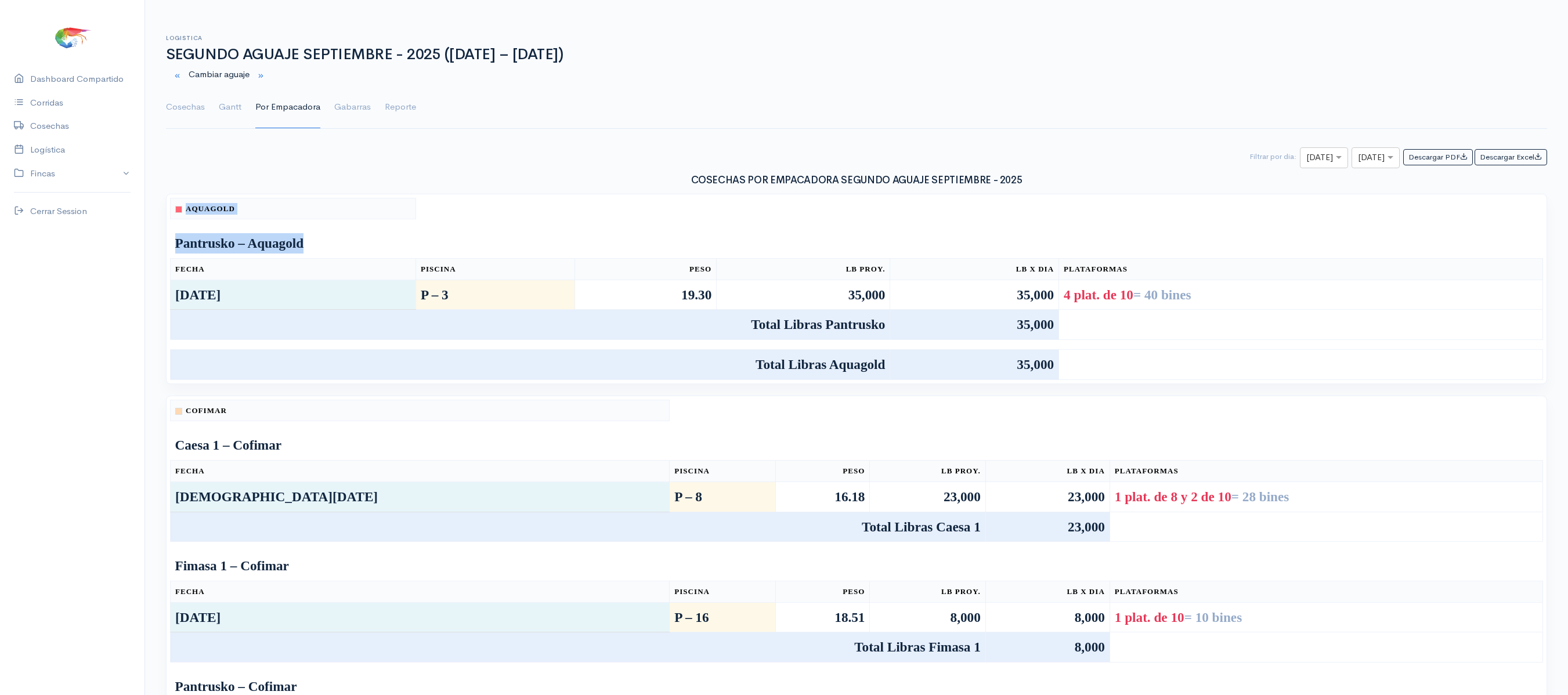
drag, startPoint x: 472, startPoint y: 225, endPoint x: 445, endPoint y: 253, distance: 38.9
click at [575, 280] on th "Piscina" at bounding box center [495, 269] width 159 height 22
click at [1306, 157] on input "text" at bounding box center [1313, 158] width 15 height 15
type input "27"
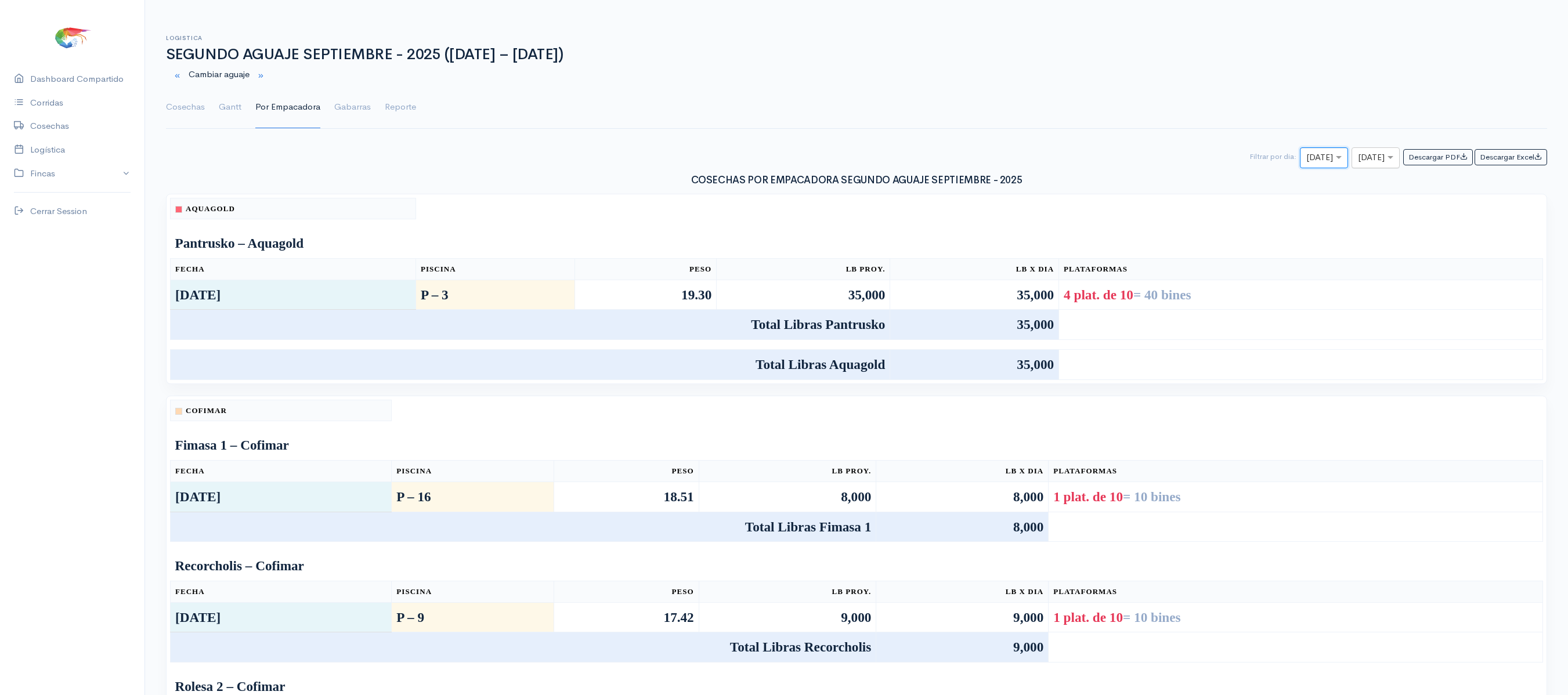
click at [1376, 164] on div at bounding box center [1375, 158] width 47 height 15
type input "27"
click at [1519, 226] on td at bounding box center [856, 224] width 1372 height 10
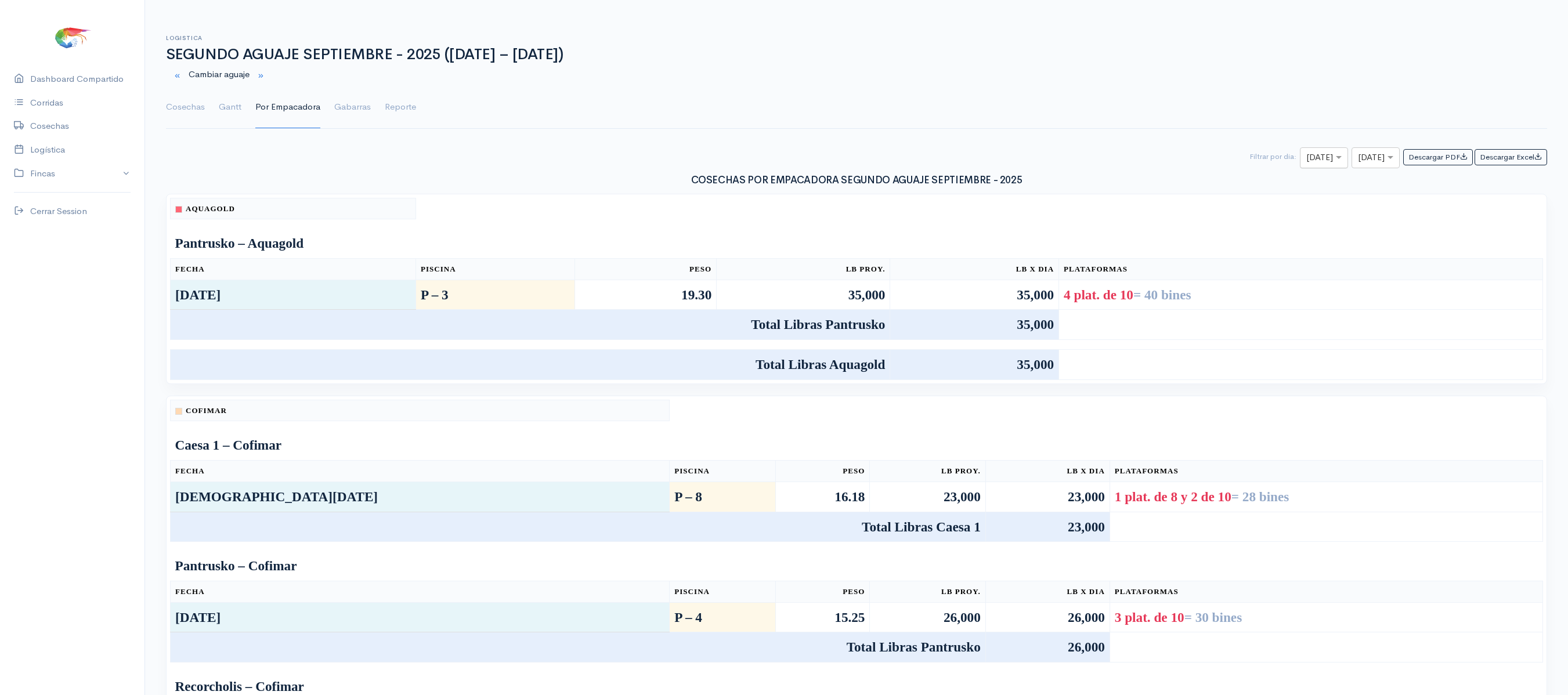
click at [1306, 160] on input "text" at bounding box center [1313, 158] width 15 height 15
type input "27"
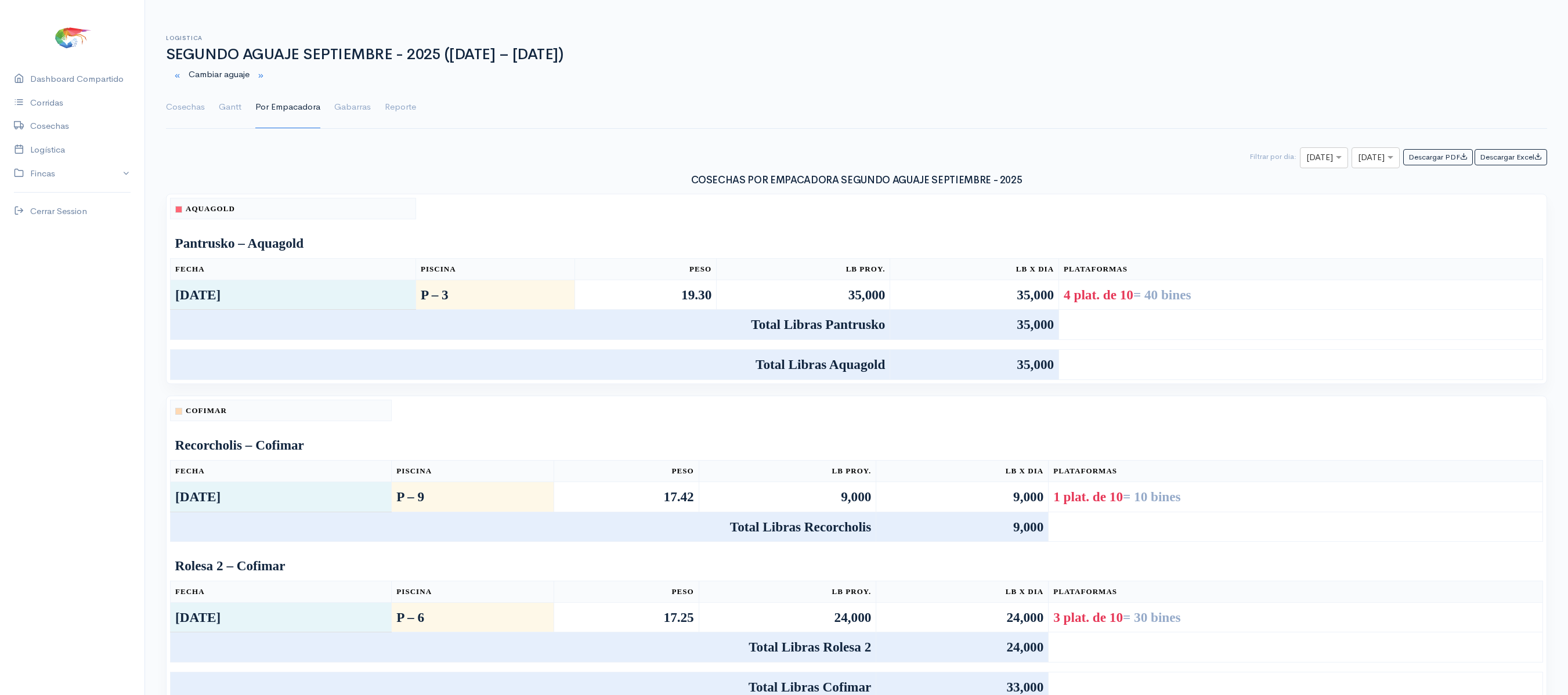
click at [1351, 171] on div "COSECHAS POR EMPACADORA SEGUNDO AGUAJE SEPTIEMBRE - 2025 Aquagold Pantrusko – A…" at bounding box center [856, 661] width 1381 height 985
click at [1358, 165] on input "text" at bounding box center [1365, 158] width 15 height 15
type input "27"
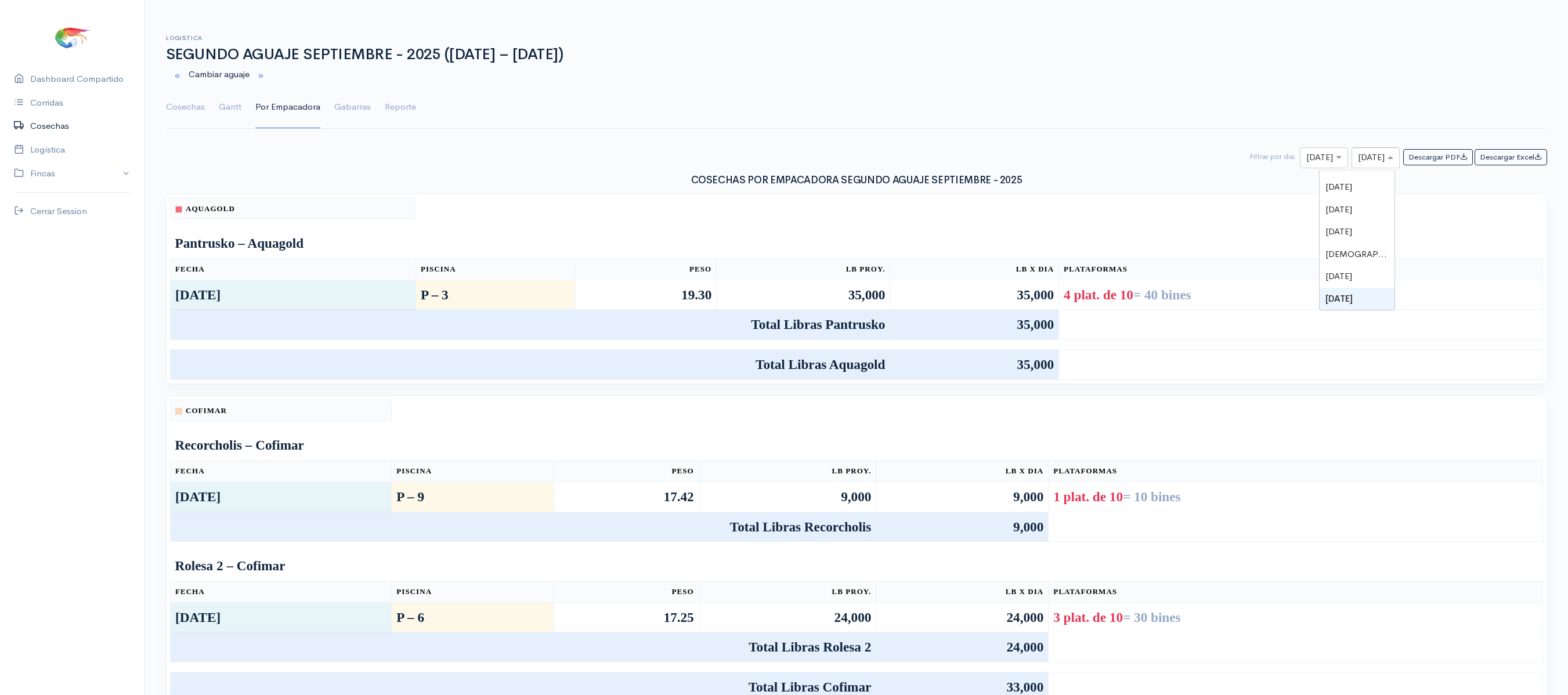
drag, startPoint x: 1353, startPoint y: 166, endPoint x: 0, endPoint y: 115, distance: 1354.0
click at [0, 115] on app-main-layout "Caesa 1 Caesa 2 Fimasa 1 Fimasa 2 Fimasa 3 Pantrusko Pantrusko 2 Recorcholis Re…" at bounding box center [784, 587] width 1568 height 1132
click at [225, 105] on link "Gantt" at bounding box center [230, 107] width 22 height 41
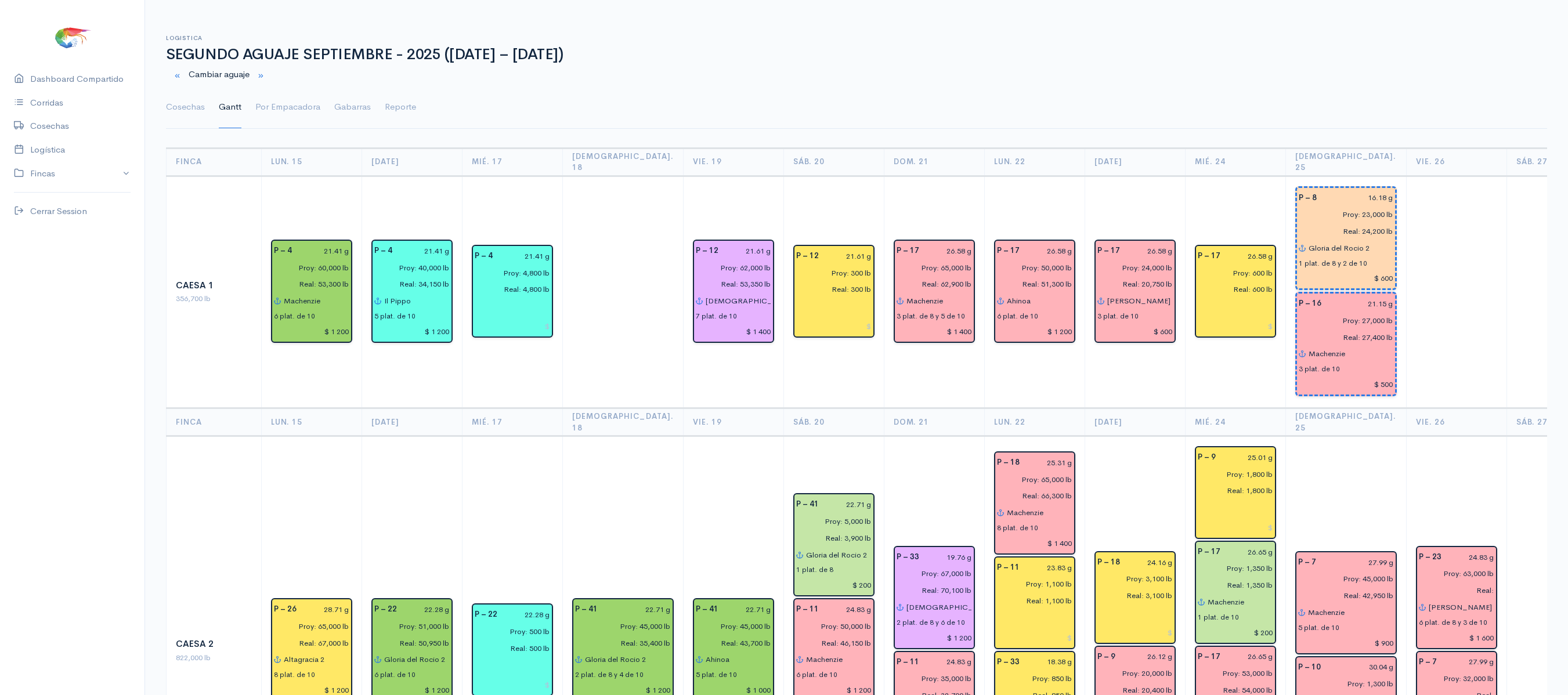
scroll to position [0, 55]
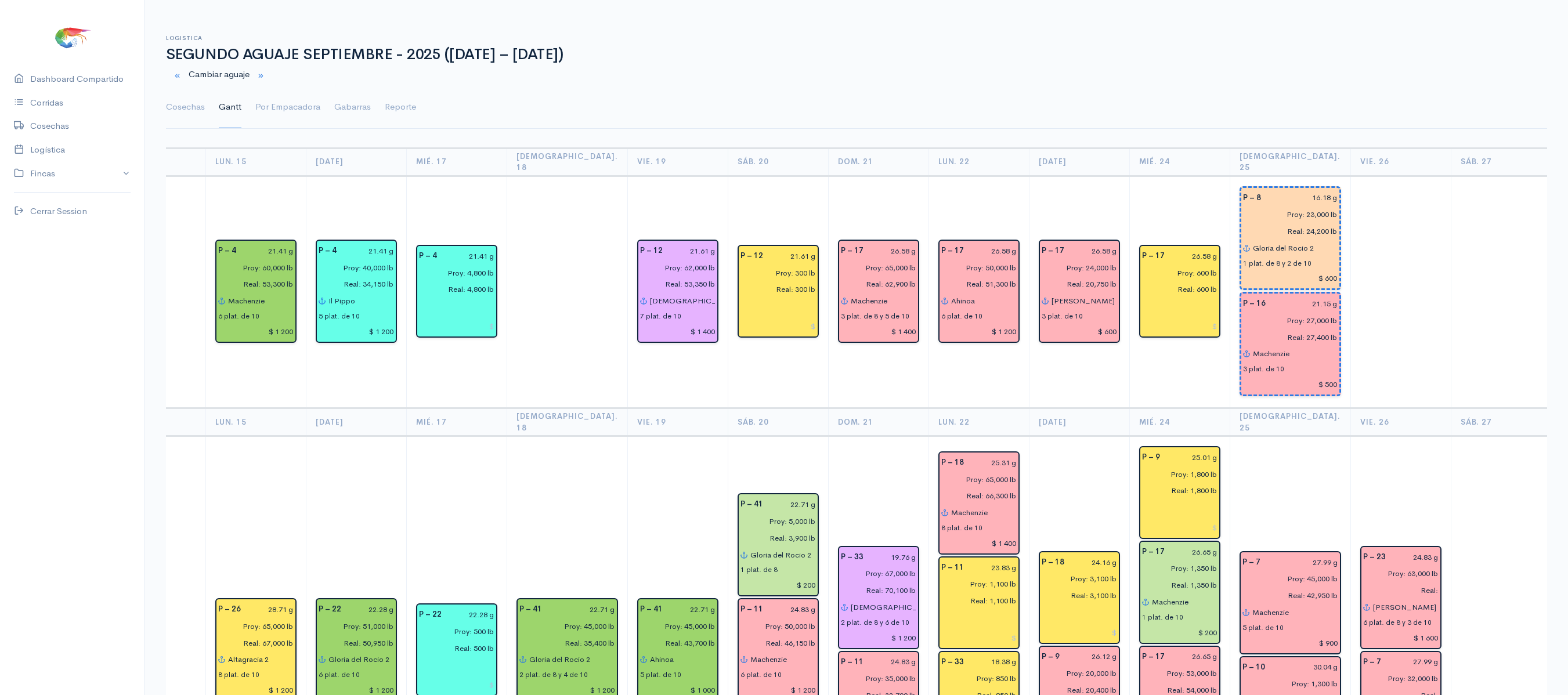
drag, startPoint x: 1511, startPoint y: 323, endPoint x: 1354, endPoint y: -141, distance: 489.8
click at [1354, 0] on html "Caesa 1 Caesa 2 Fimasa 1 Fimasa 2 Fimasa 3 Pantrusko Pantrusko 2 Recorcholis Re…" at bounding box center [784, 347] width 1568 height 695
click at [1451, 190] on td at bounding box center [1501, 292] width 100 height 233
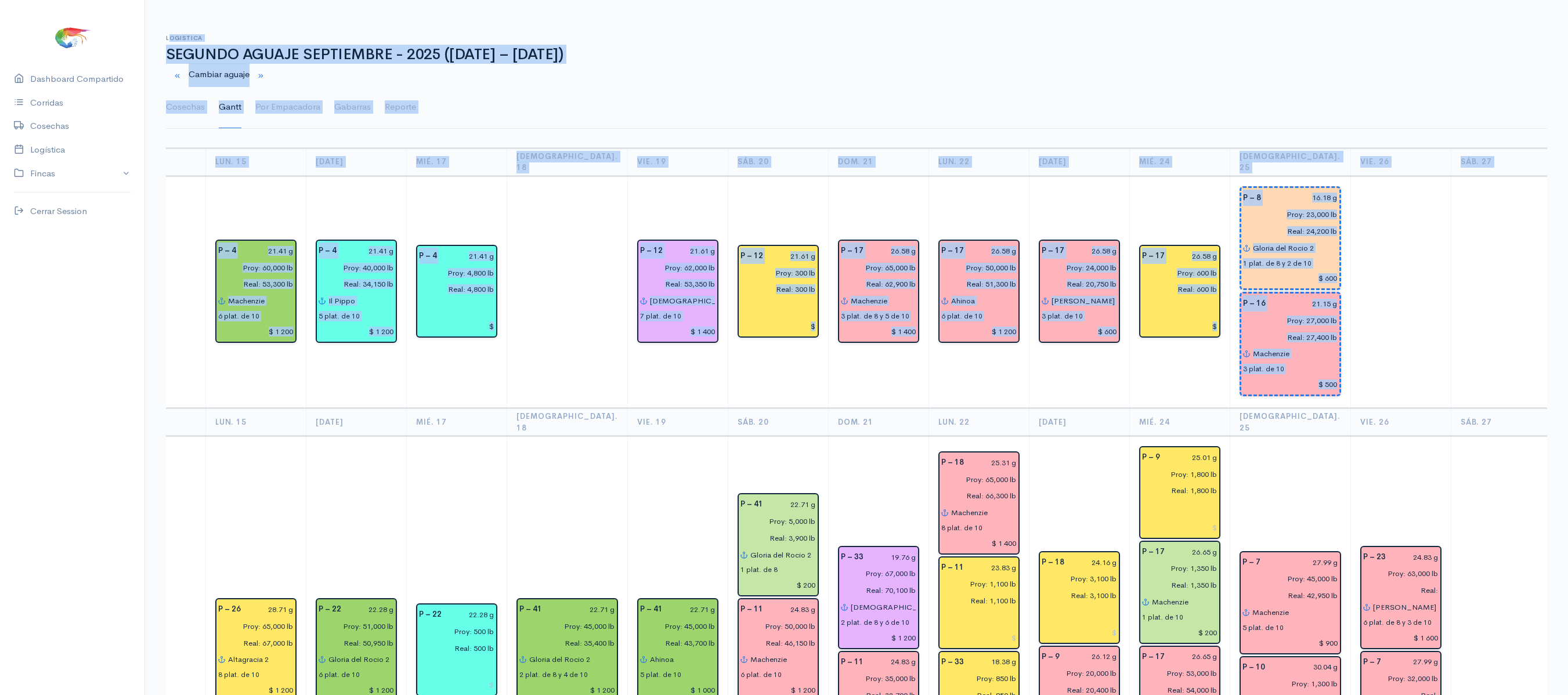
drag, startPoint x: 1412, startPoint y: 190, endPoint x: 1330, endPoint y: -141, distance: 341.0
click at [1330, 0] on html "Caesa 1 Caesa 2 Fimasa 1 Fimasa 2 Fimasa 3 Pantrusko Pantrusko 2 Recorcholis Re…" at bounding box center [784, 347] width 1568 height 695
click at [1380, 256] on td at bounding box center [1400, 292] width 100 height 233
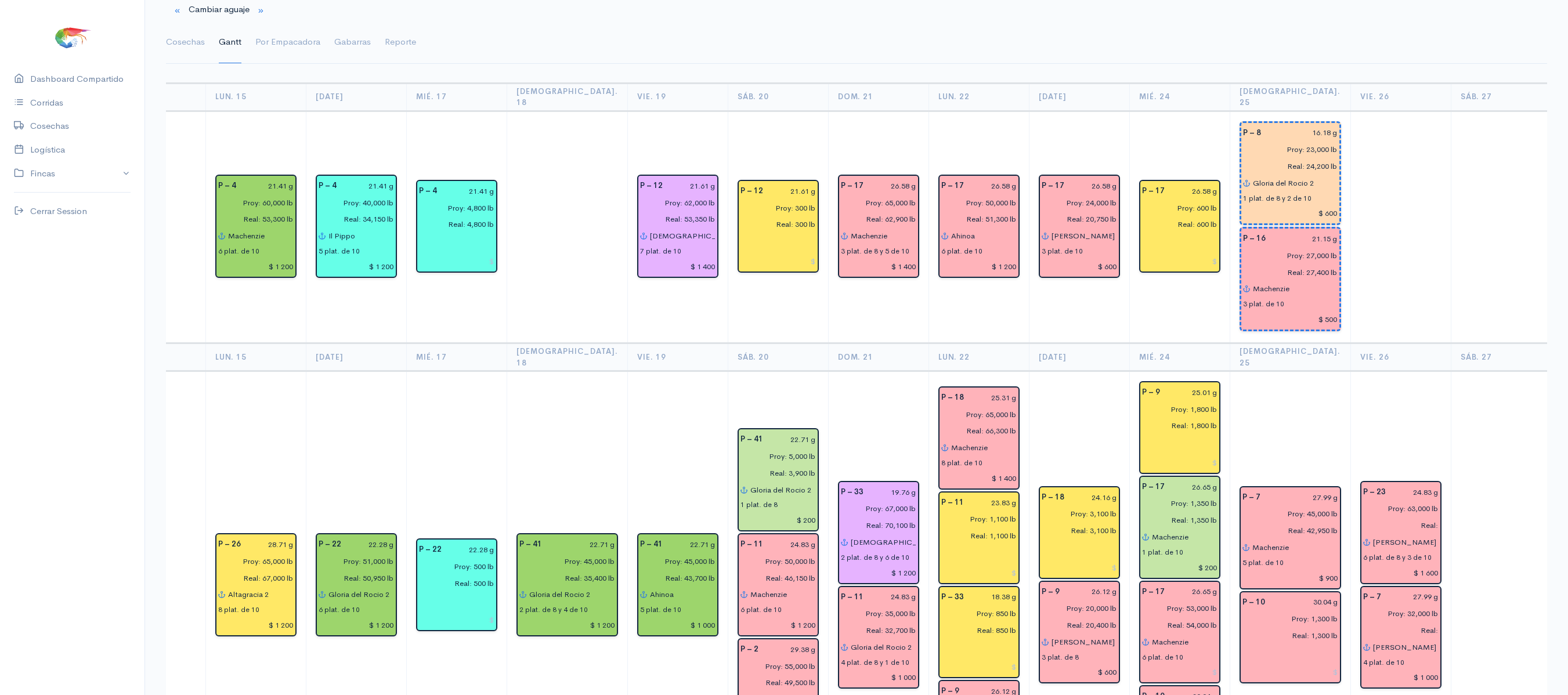
scroll to position [0, 0]
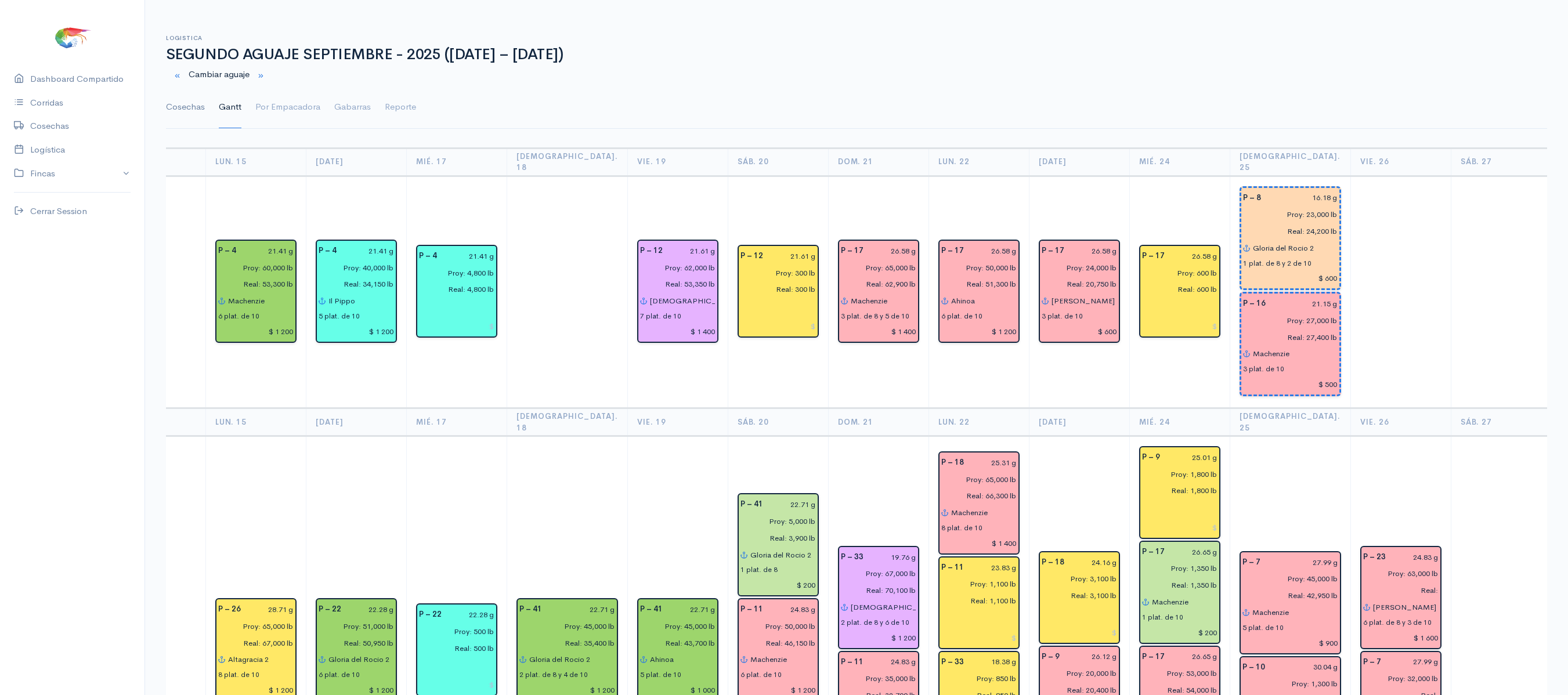
click at [182, 107] on link "Cosechas" at bounding box center [185, 107] width 39 height 41
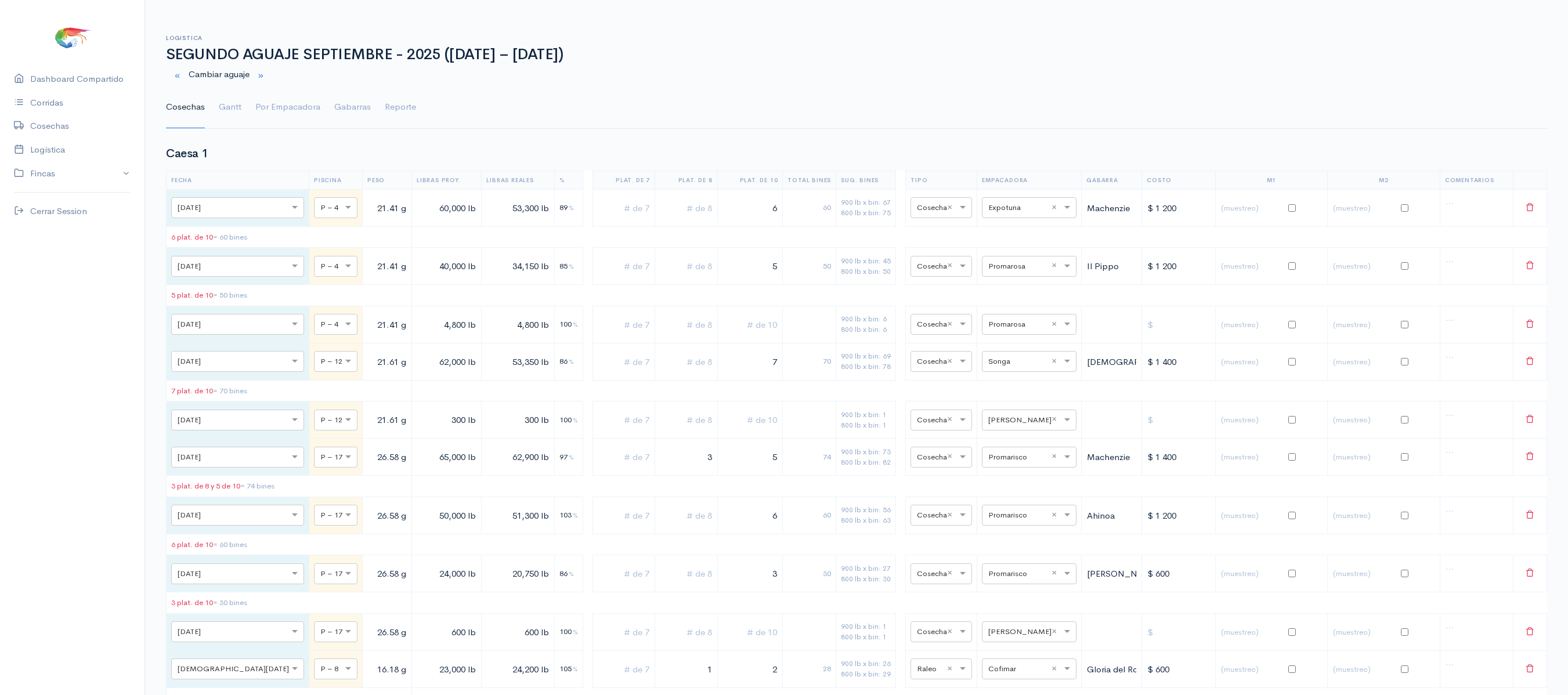
drag, startPoint x: 381, startPoint y: 294, endPoint x: 328, endPoint y: -15, distance: 313.5
click at [328, 0] on html "Caesa 1 Caesa 2 Fimasa 1 Fimasa 2 Fimasa 3 Pantrusko Pantrusko 2 Recorcholis Re…" at bounding box center [784, 347] width 1568 height 695
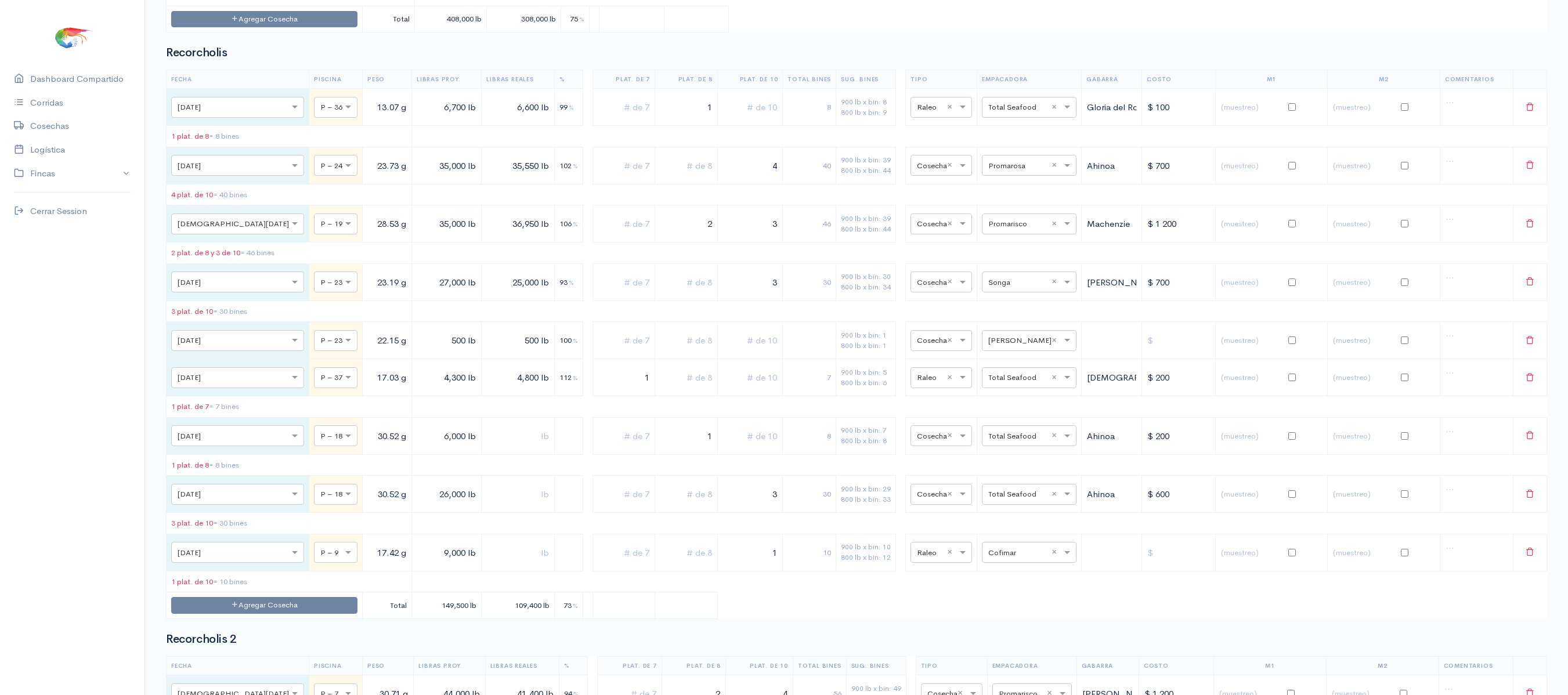
scroll to position [3791, 0]
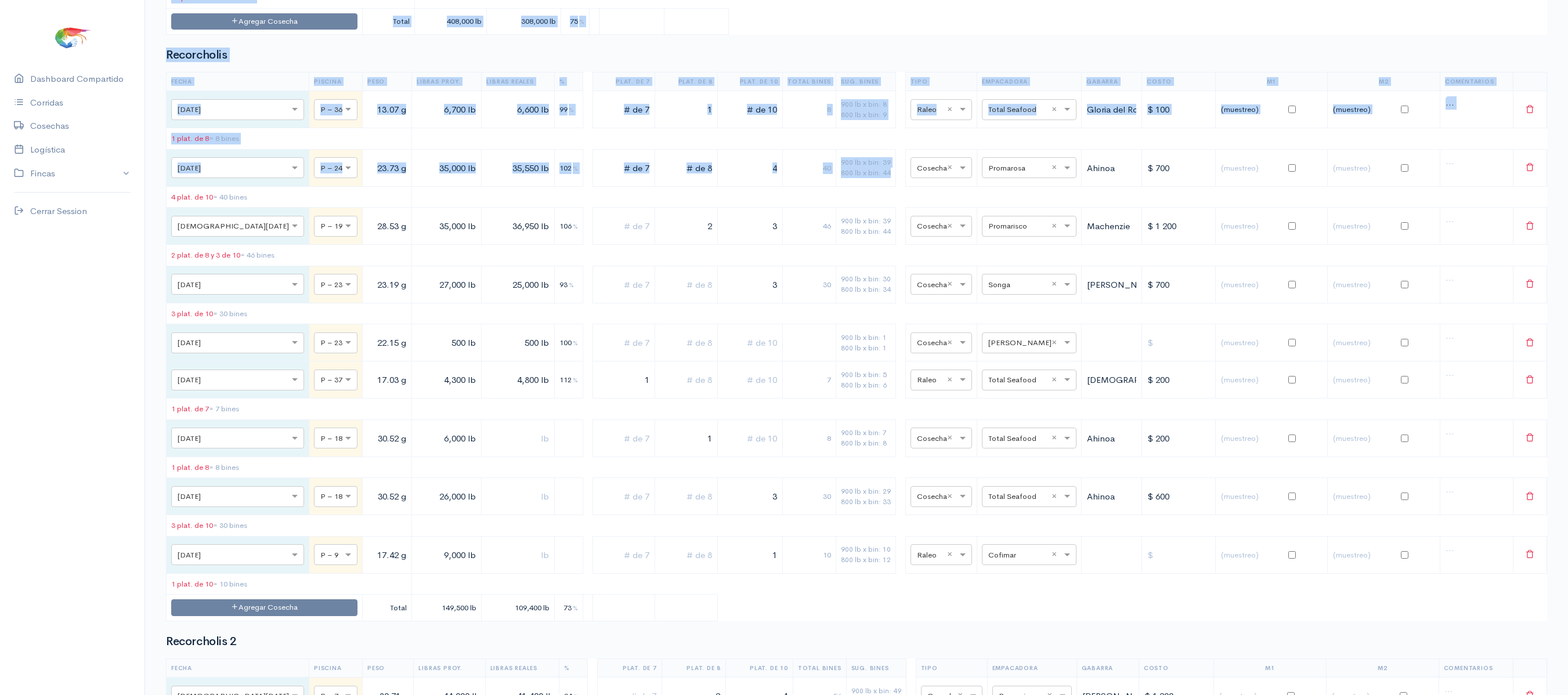
drag, startPoint x: 897, startPoint y: 319, endPoint x: 897, endPoint y: 46, distance: 273.0
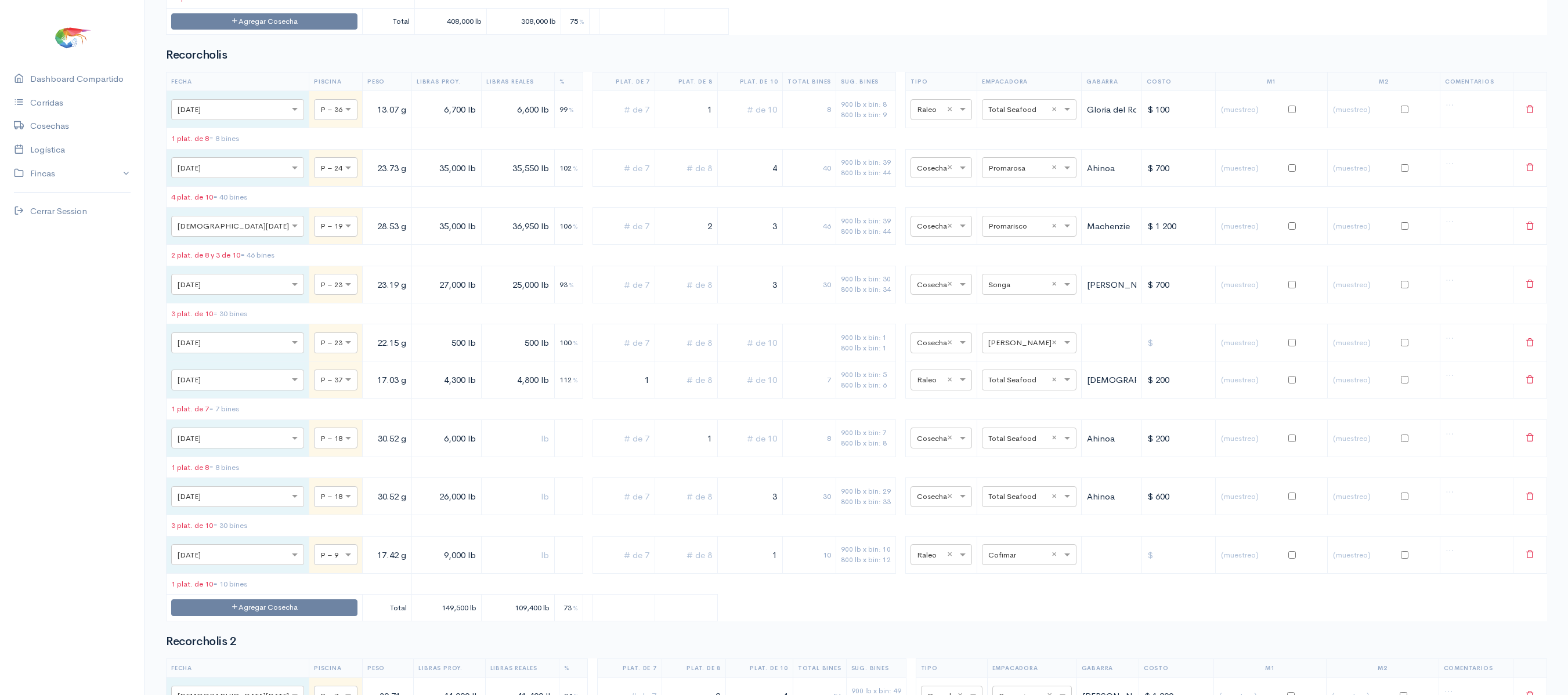
click at [755, 408] on table "Fecha Piscina Peso Libras Proy. Libras Reales % Plat. de 7 Plat. de 8 Plat. de …" at bounding box center [856, 346] width 1381 height 550
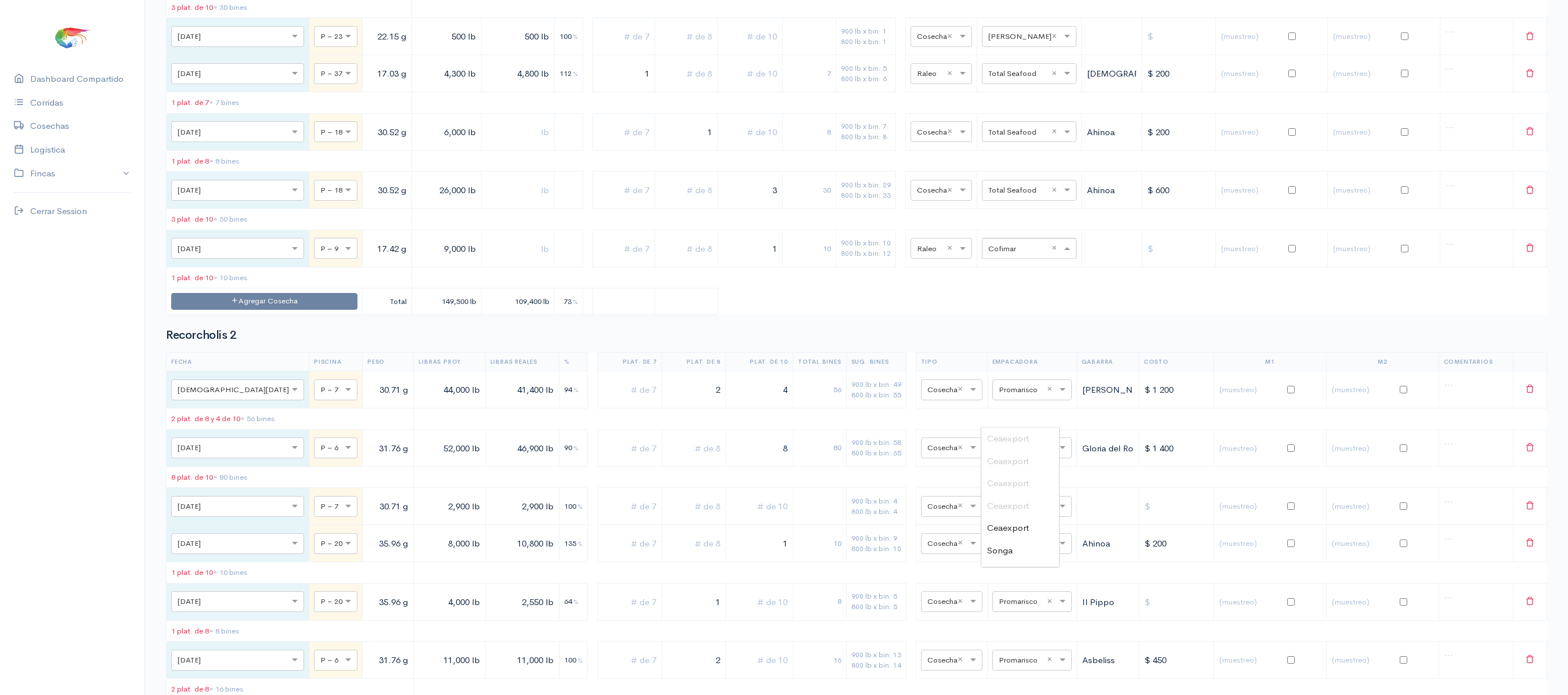
scroll to position [178, 0]
drag, startPoint x: 991, startPoint y: 415, endPoint x: 922, endPoint y: 439, distance: 73.1
click at [922, 315] on table "Fecha Piscina Peso Libras Proy. Libras Reales % Plat. de 7 Plat. de 8 Plat. de …" at bounding box center [856, 40] width 1381 height 550
click at [1010, 427] on ng-dropdown-panel "Ceaexport Ceaexport Ceaexport Ceaexport Ceaexport Songa Empacreci [PERSON_NAME]…" at bounding box center [1020, 498] width 79 height 141
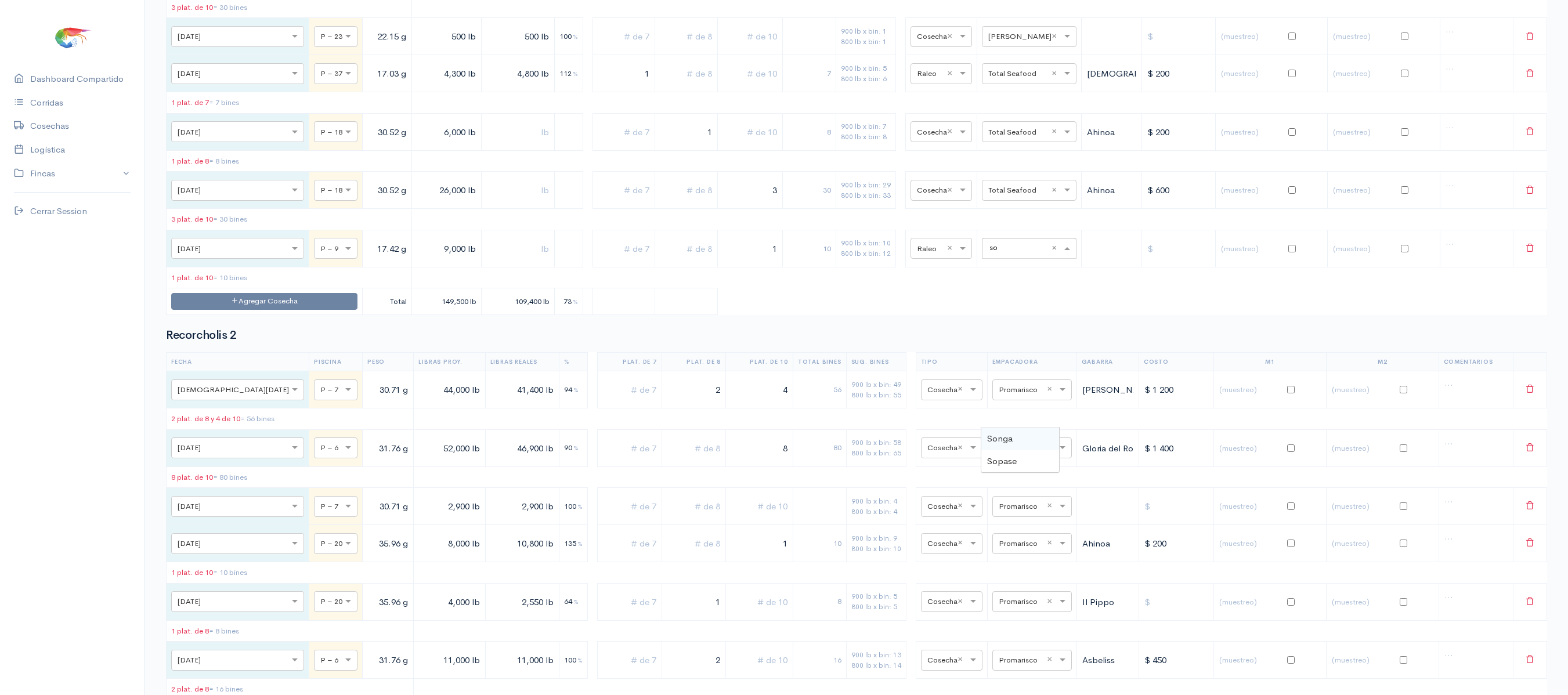
scroll to position [0, 0]
type input "song"
click at [1014, 434] on div "Songa" at bounding box center [1020, 439] width 78 height 22
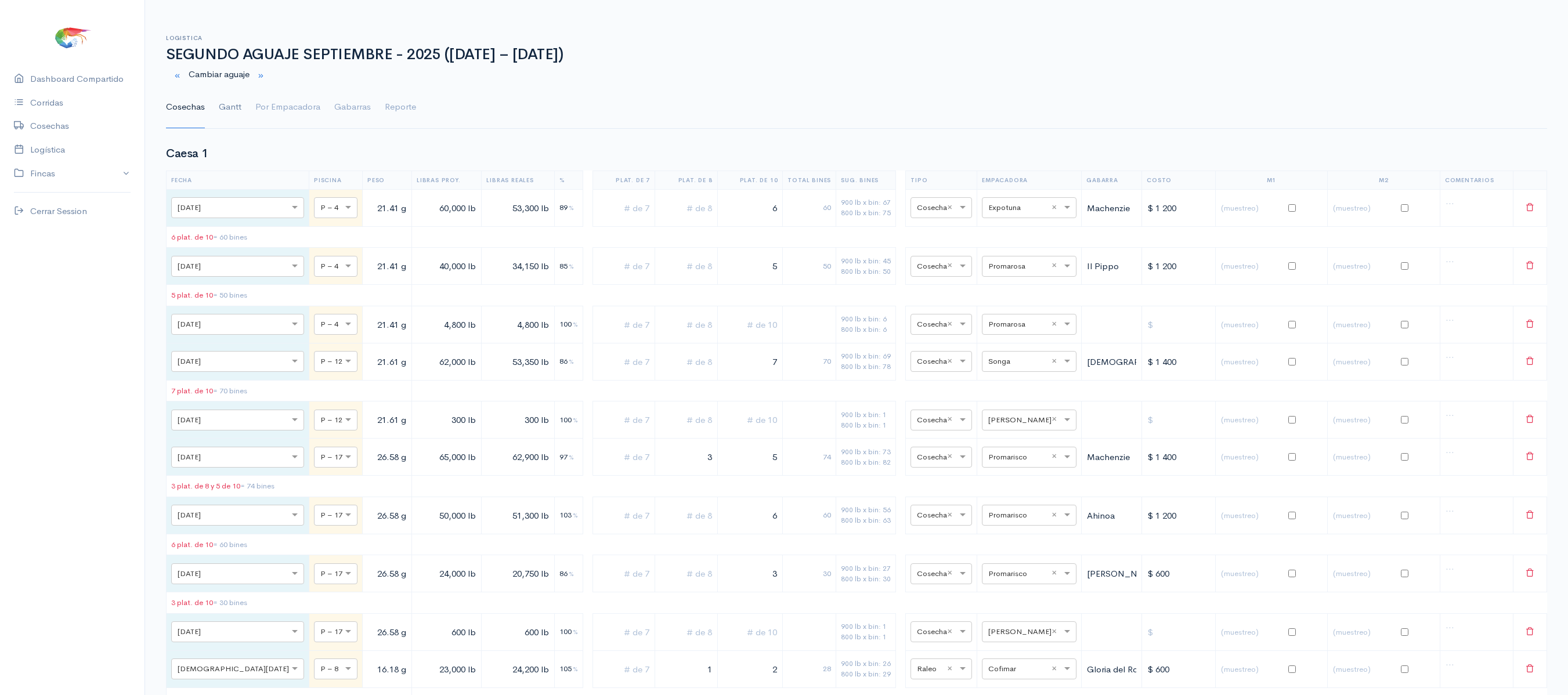
click at [235, 98] on link "Gantt" at bounding box center [230, 107] width 22 height 41
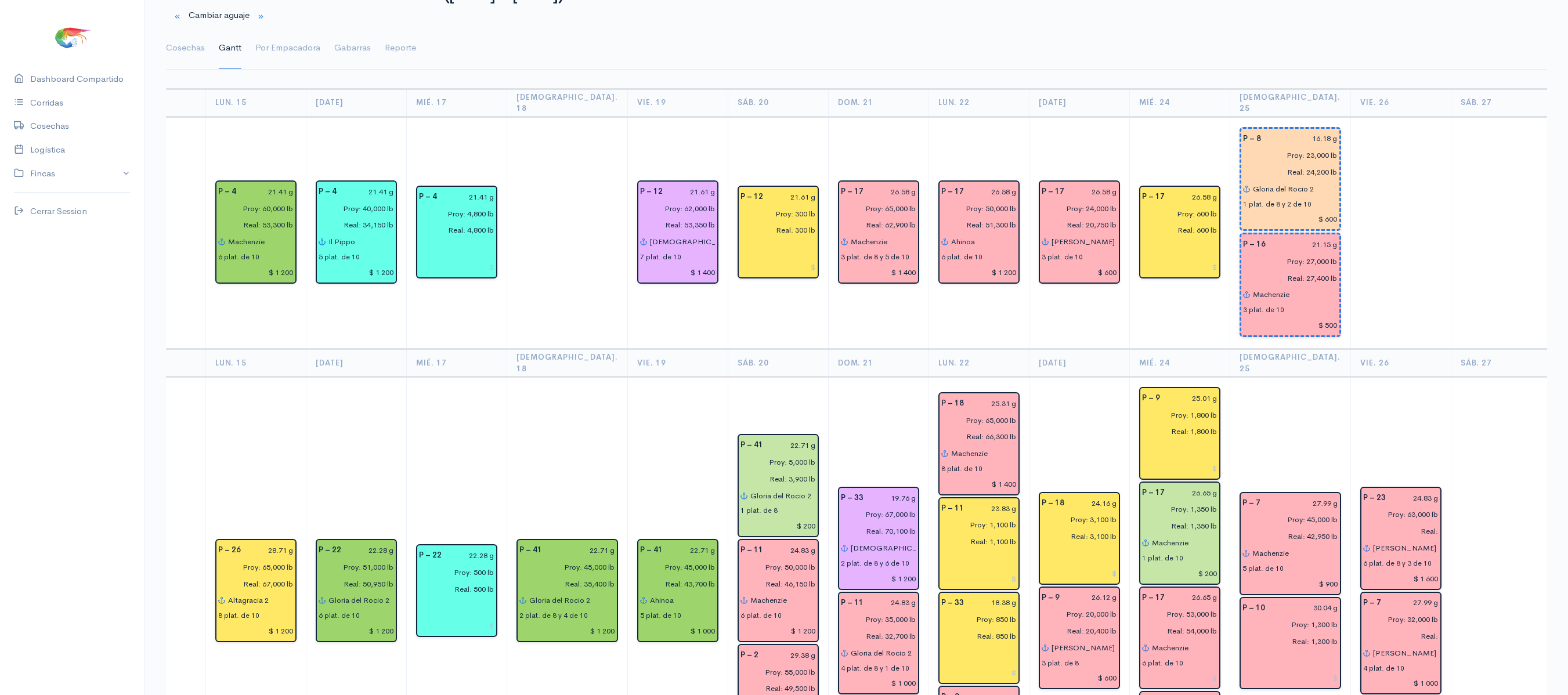
scroll to position [58, 0]
click at [171, 39] on link "Cosechas" at bounding box center [185, 48] width 39 height 41
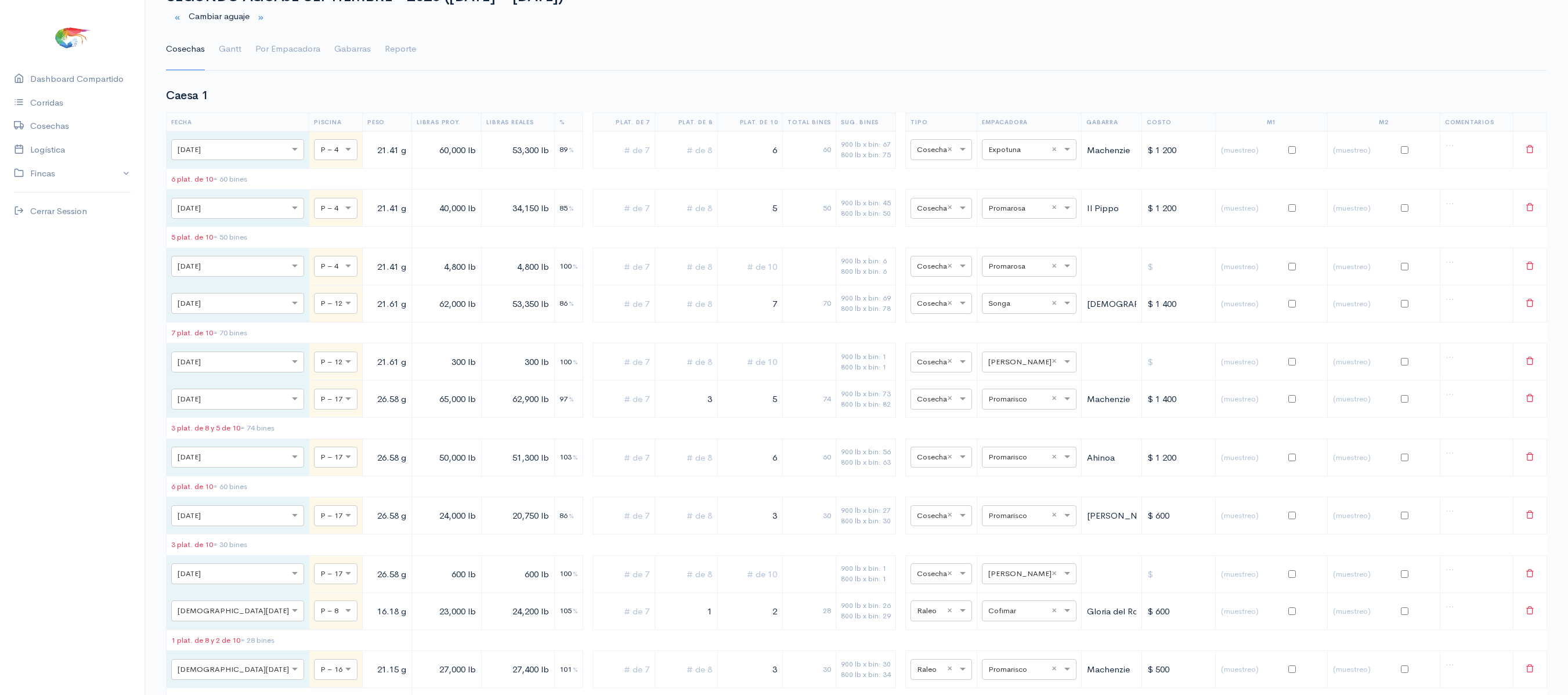
drag, startPoint x: 573, startPoint y: 285, endPoint x: 589, endPoint y: 86, distance: 199.6
click at [599, 255] on td at bounding box center [623, 266] width 63 height 37
